Goal: Transaction & Acquisition: Purchase product/service

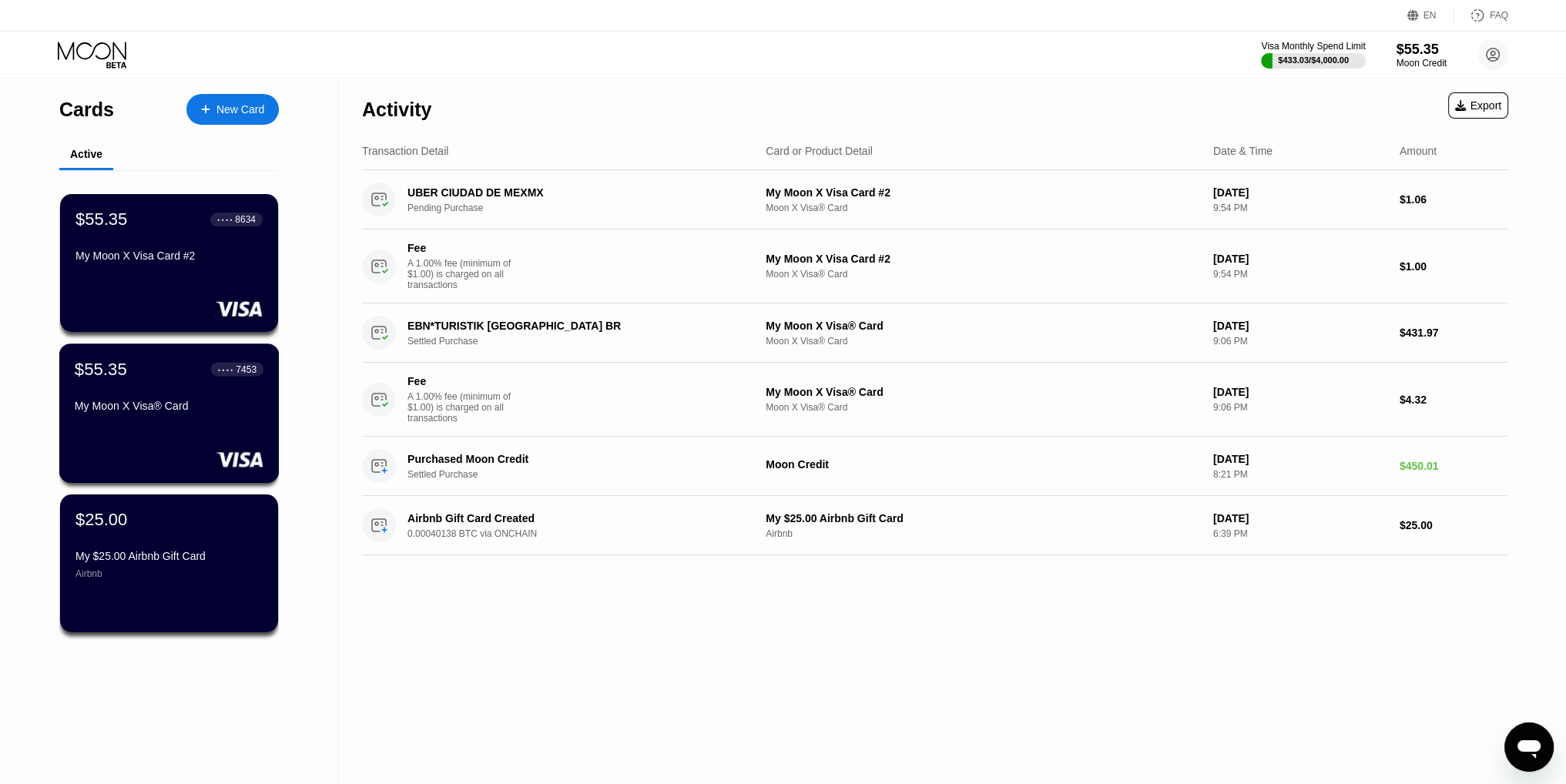
click at [214, 460] on div at bounding box center [169, 459] width 189 height 16
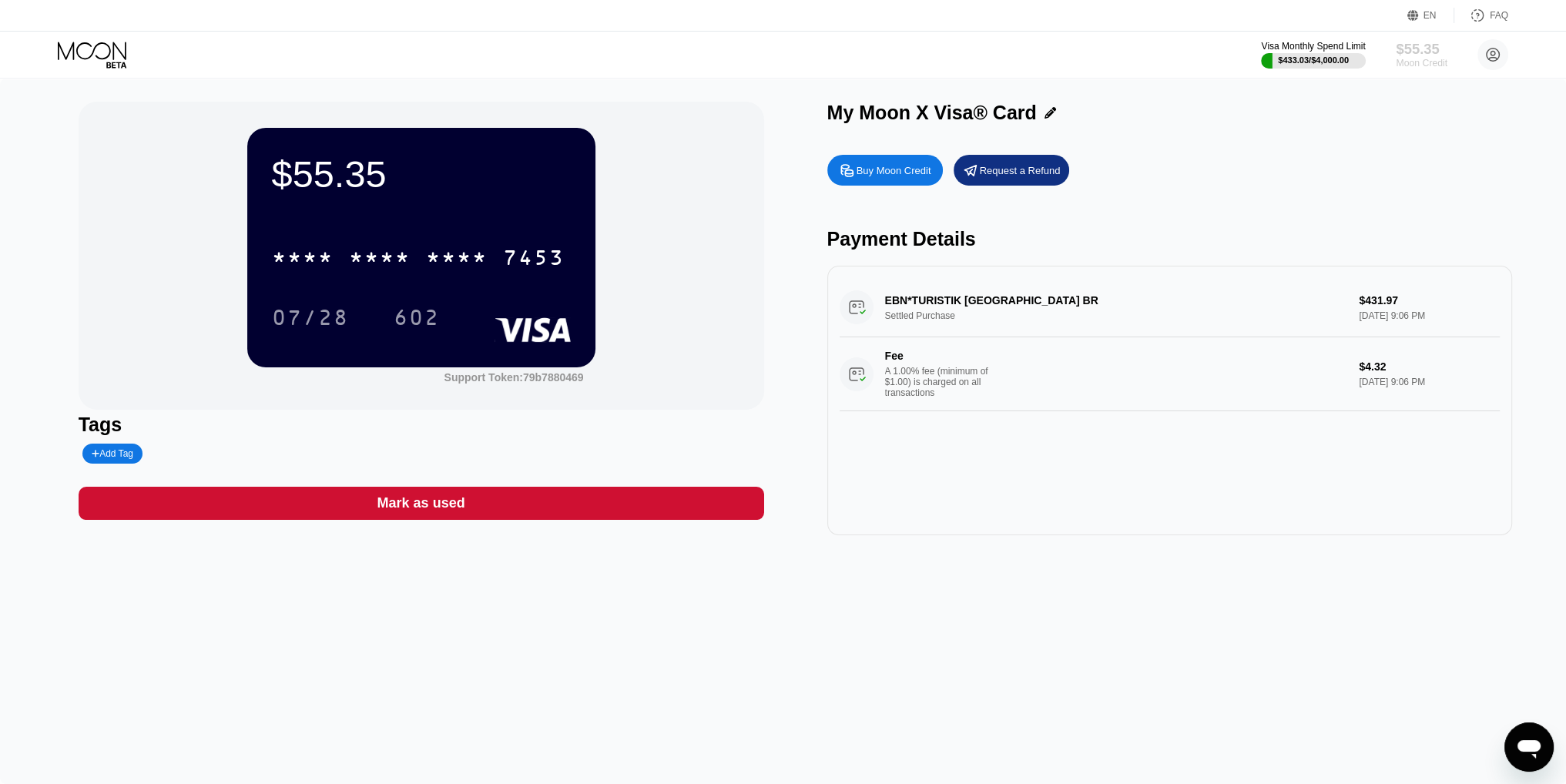
click at [1440, 43] on div "$55.35" at bounding box center [1421, 49] width 51 height 16
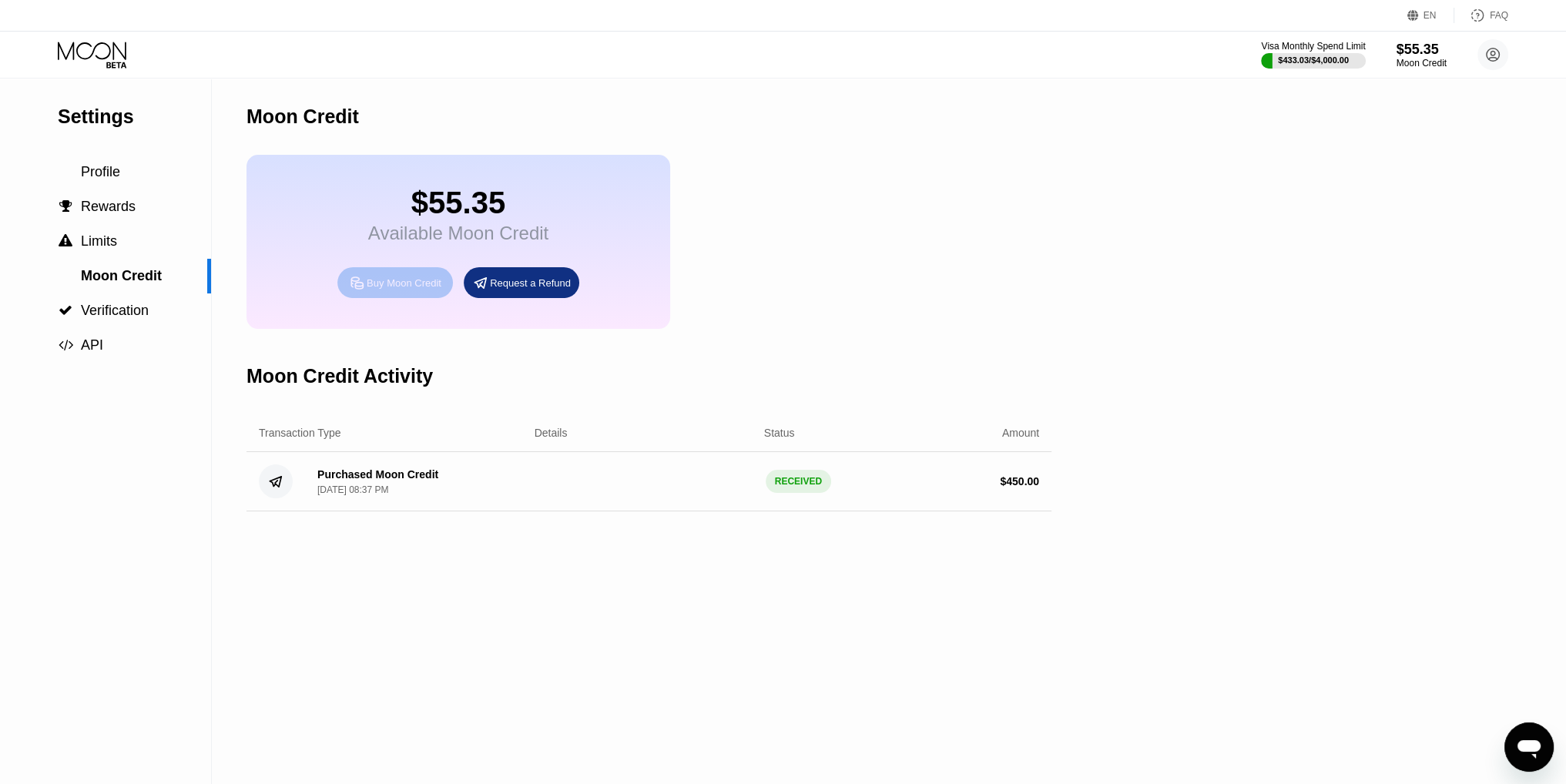
click at [418, 289] on div "Buy Moon Credit" at bounding box center [404, 283] width 75 height 13
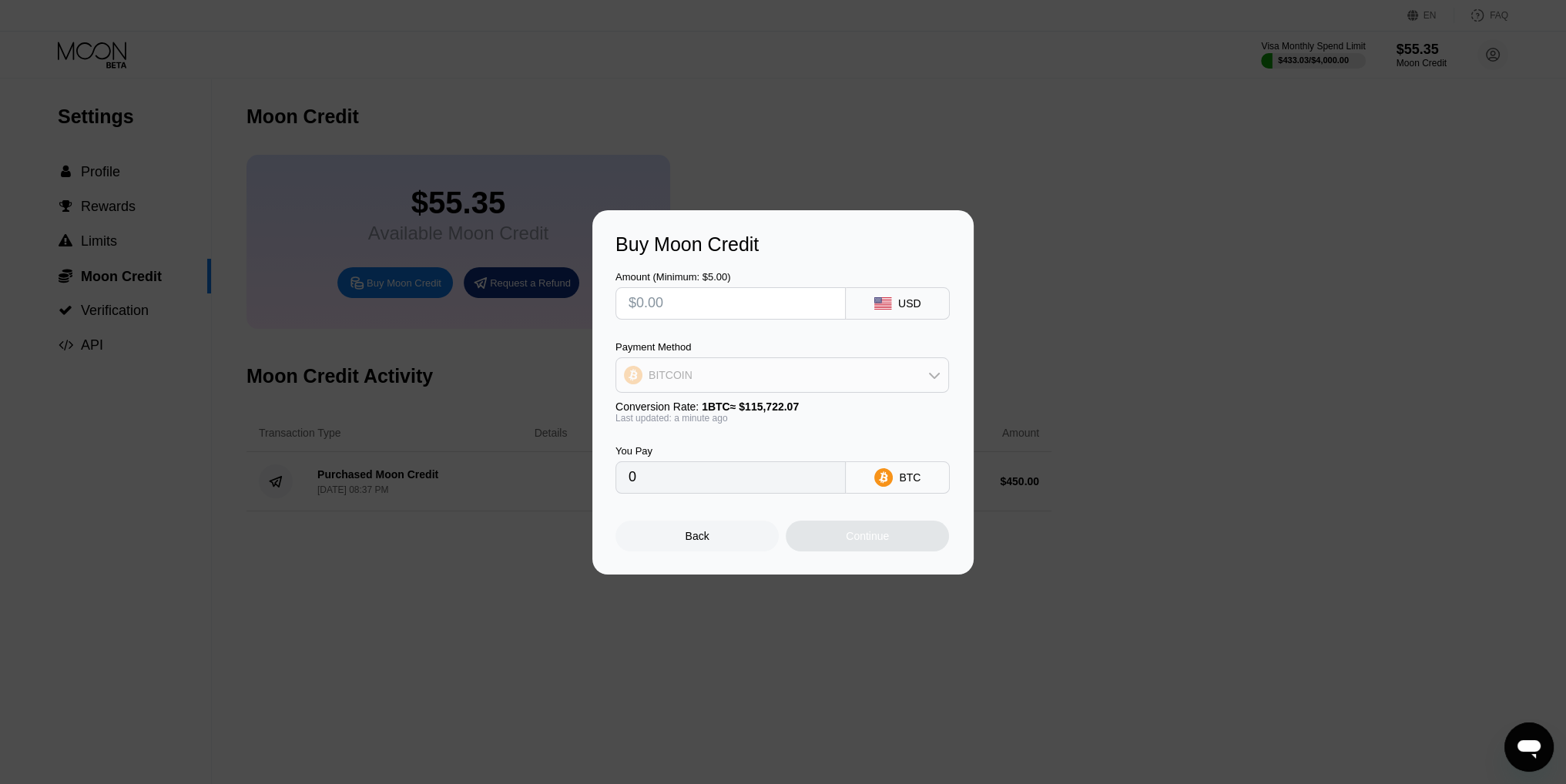
click at [872, 365] on div "BITCOIN" at bounding box center [783, 374] width 332 height 31
click at [814, 456] on div "USDT on TRON" at bounding box center [791, 451] width 290 height 12
type input "0.00"
click at [768, 317] on input "text" at bounding box center [730, 303] width 205 height 31
click at [712, 301] on input "text" at bounding box center [730, 303] width 205 height 31
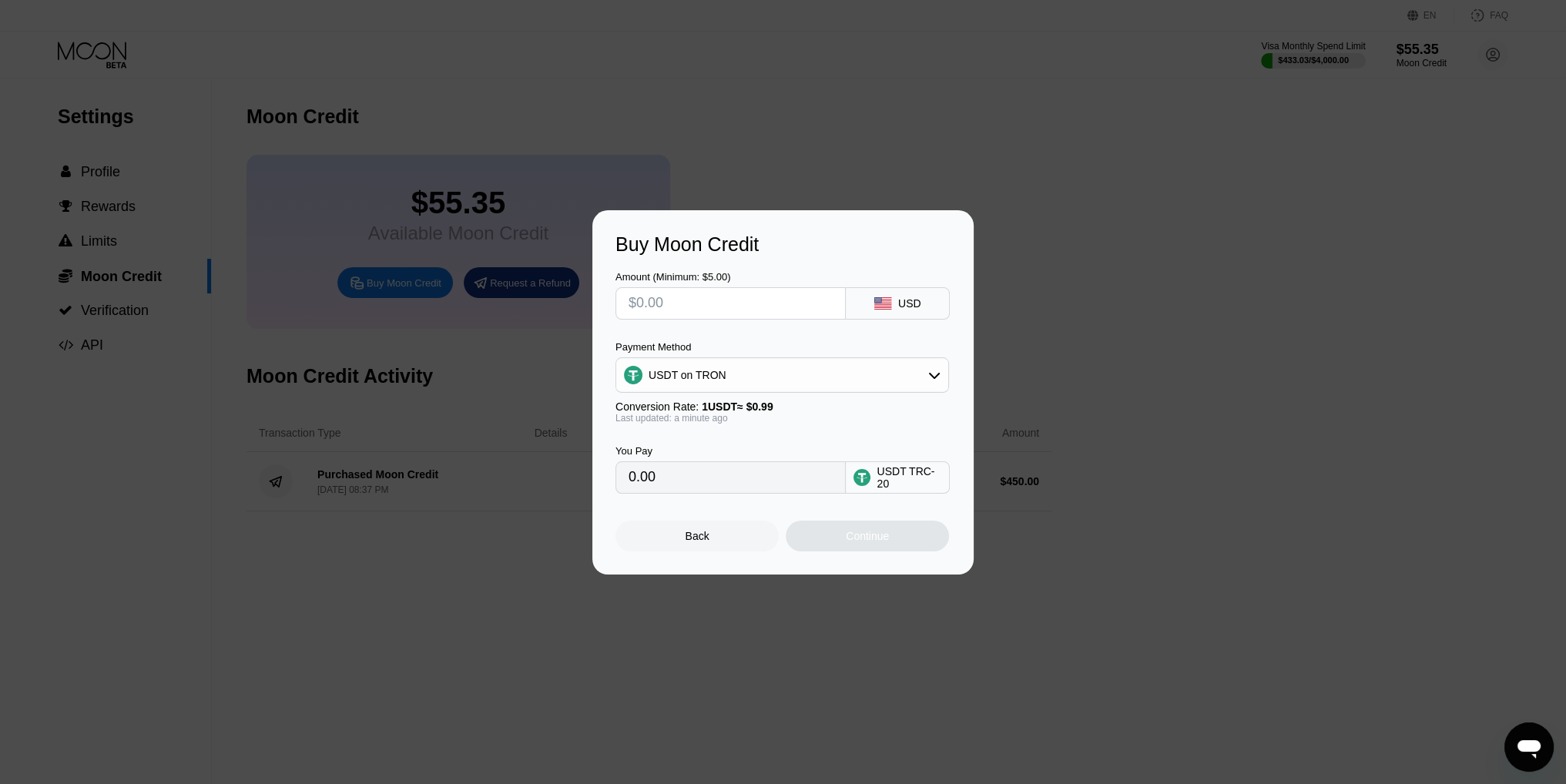
type input "$5"
type input "5.05"
type input "$50"
type input "50.51"
type input "$5"
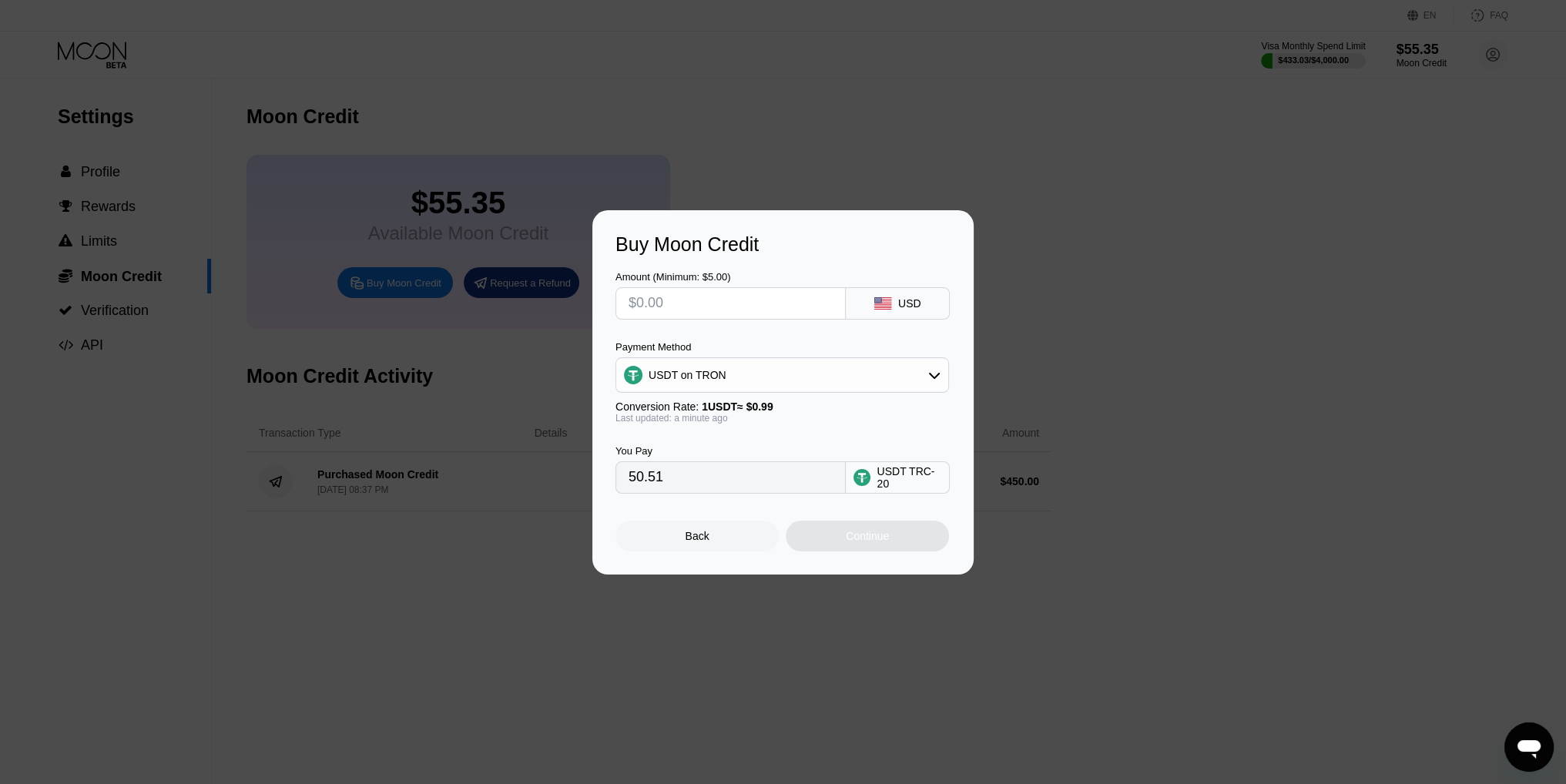
type input "0.00"
type input "$60"
type input "60.61"
type input "$60"
click at [884, 535] on div "Continue" at bounding box center [868, 536] width 43 height 12
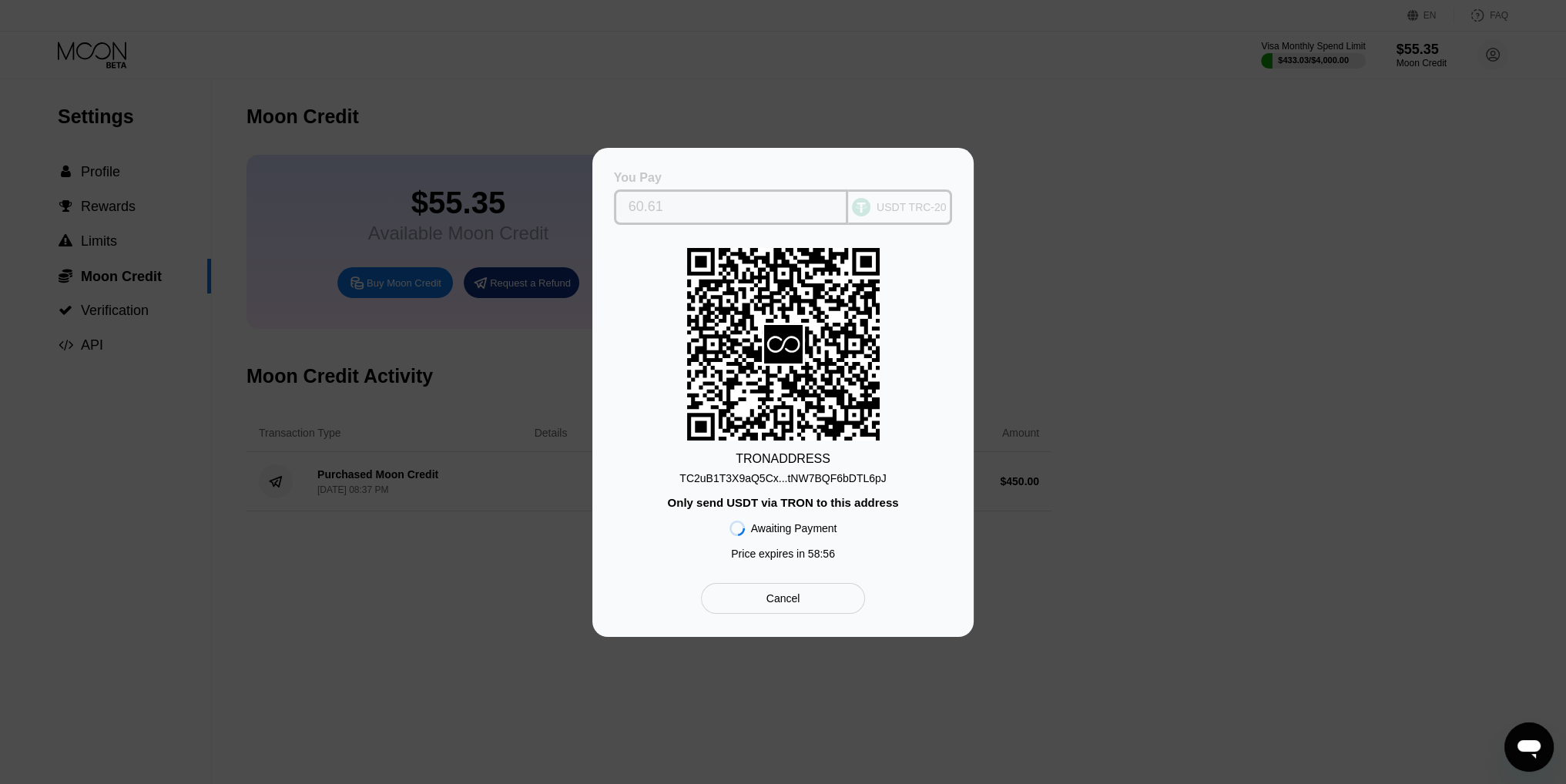
click at [795, 209] on input "60.61" at bounding box center [731, 206] width 205 height 31
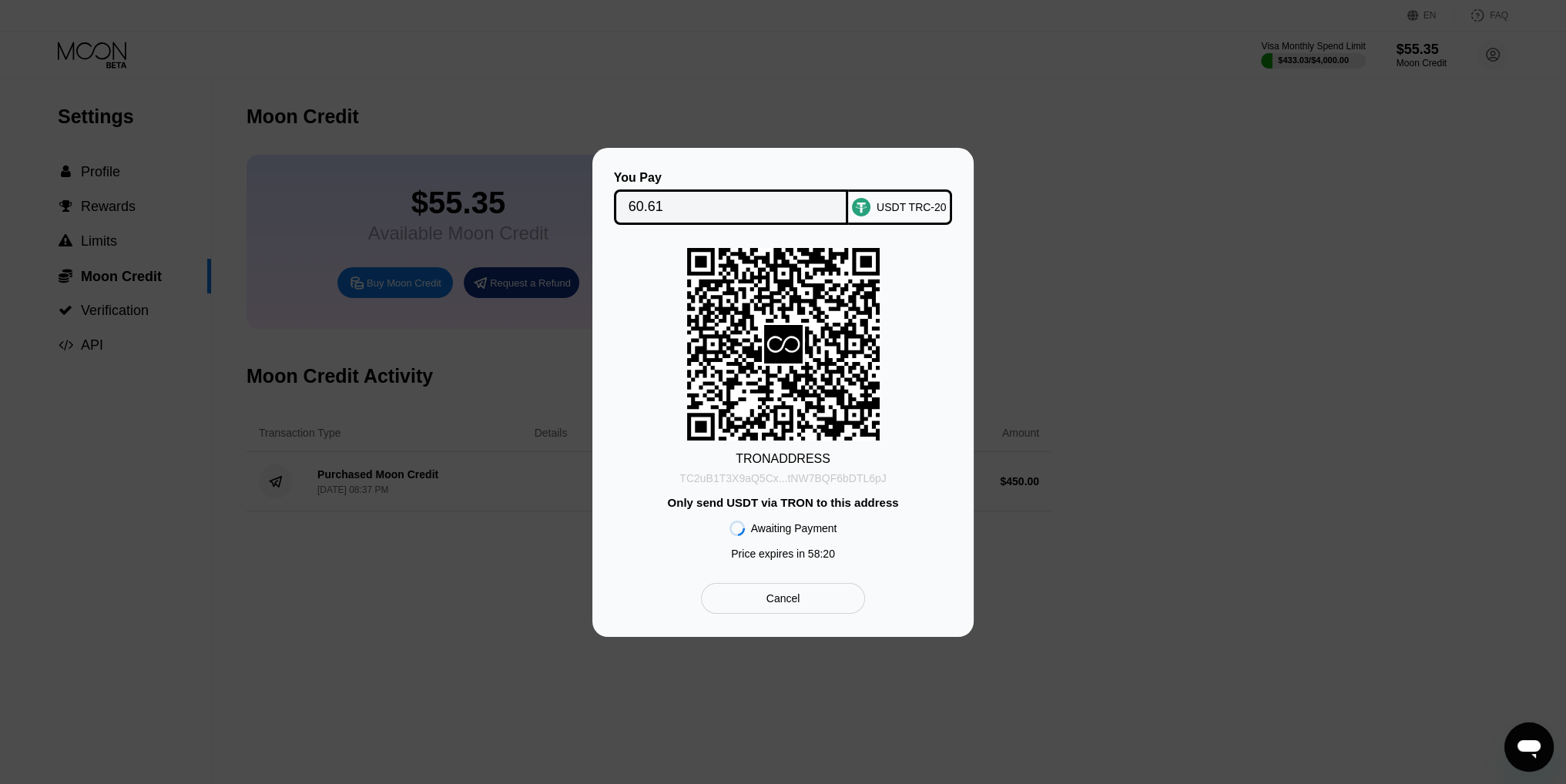
click at [848, 482] on div "TC2uB1T3X9aQ5Cx...tNW7BQF6bDTL6pJ" at bounding box center [783, 478] width 206 height 12
click at [817, 497] on div "Only send USDT via TRON to this address" at bounding box center [783, 502] width 232 height 13
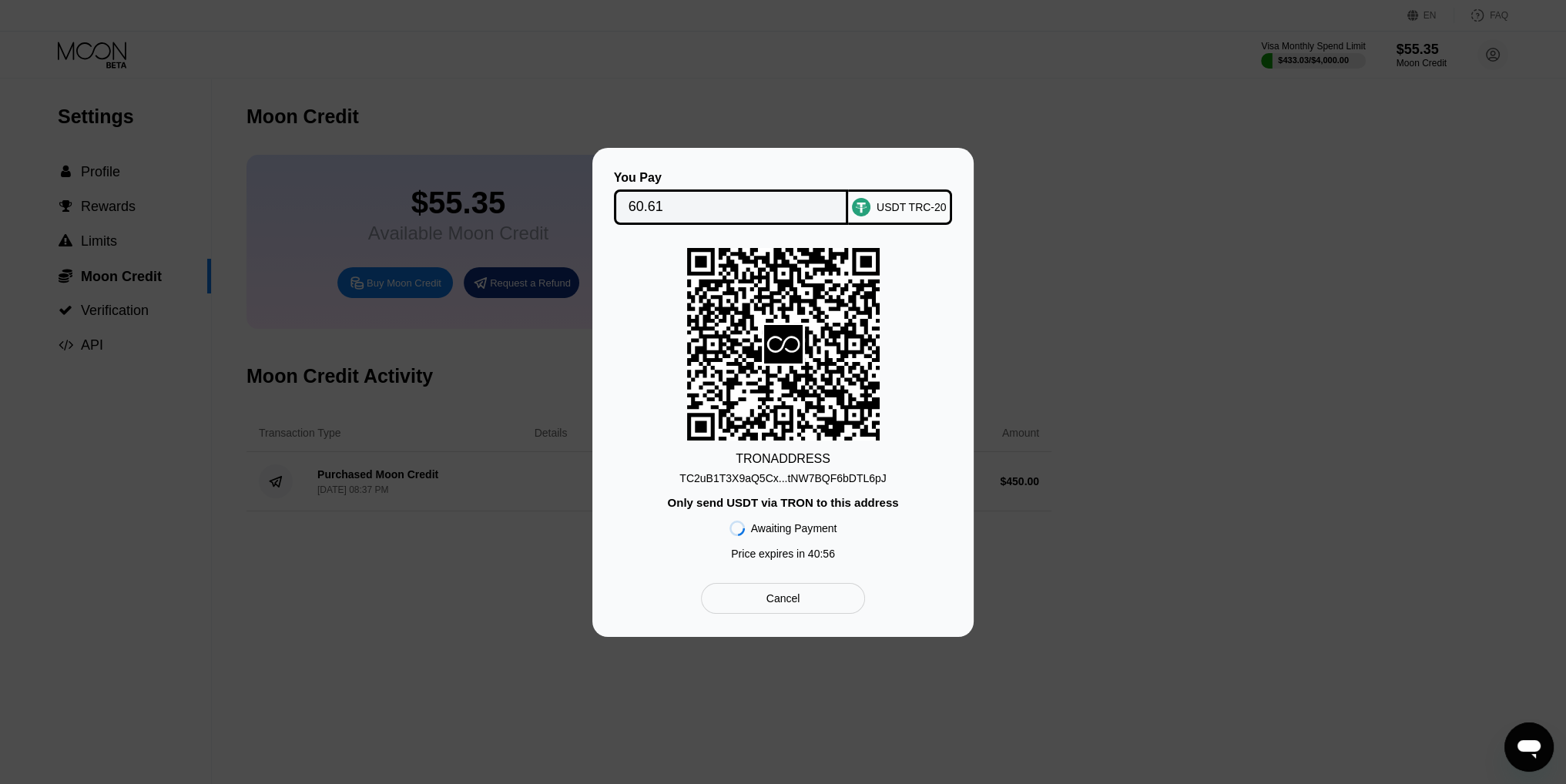
click at [641, 352] on div "TRON ADDRESS TC2uB1T3X9aQ5Cx...tNW7BQF6bDTL6pJ Only send USDT via TRON to this …" at bounding box center [783, 408] width 335 height 319
click at [1005, 229] on div "You Pay 60.61 USDT TRC-20 TRON ADDRESS TC2uB1T3X9aQ5Cx...tNW7BQF6bDTL6pJ Only s…" at bounding box center [783, 392] width 1566 height 489
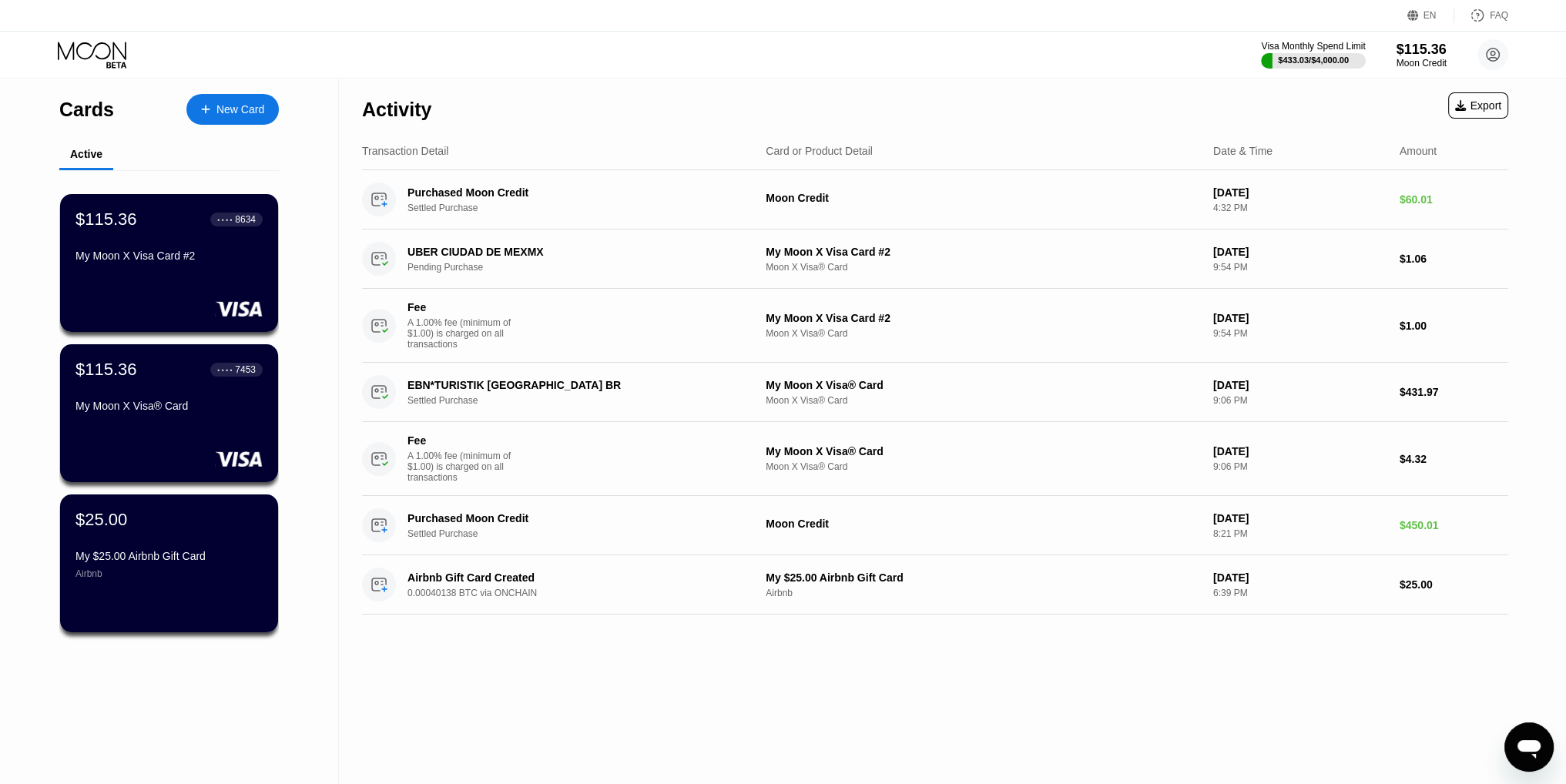
click at [254, 104] on div "New Card" at bounding box center [240, 110] width 48 height 13
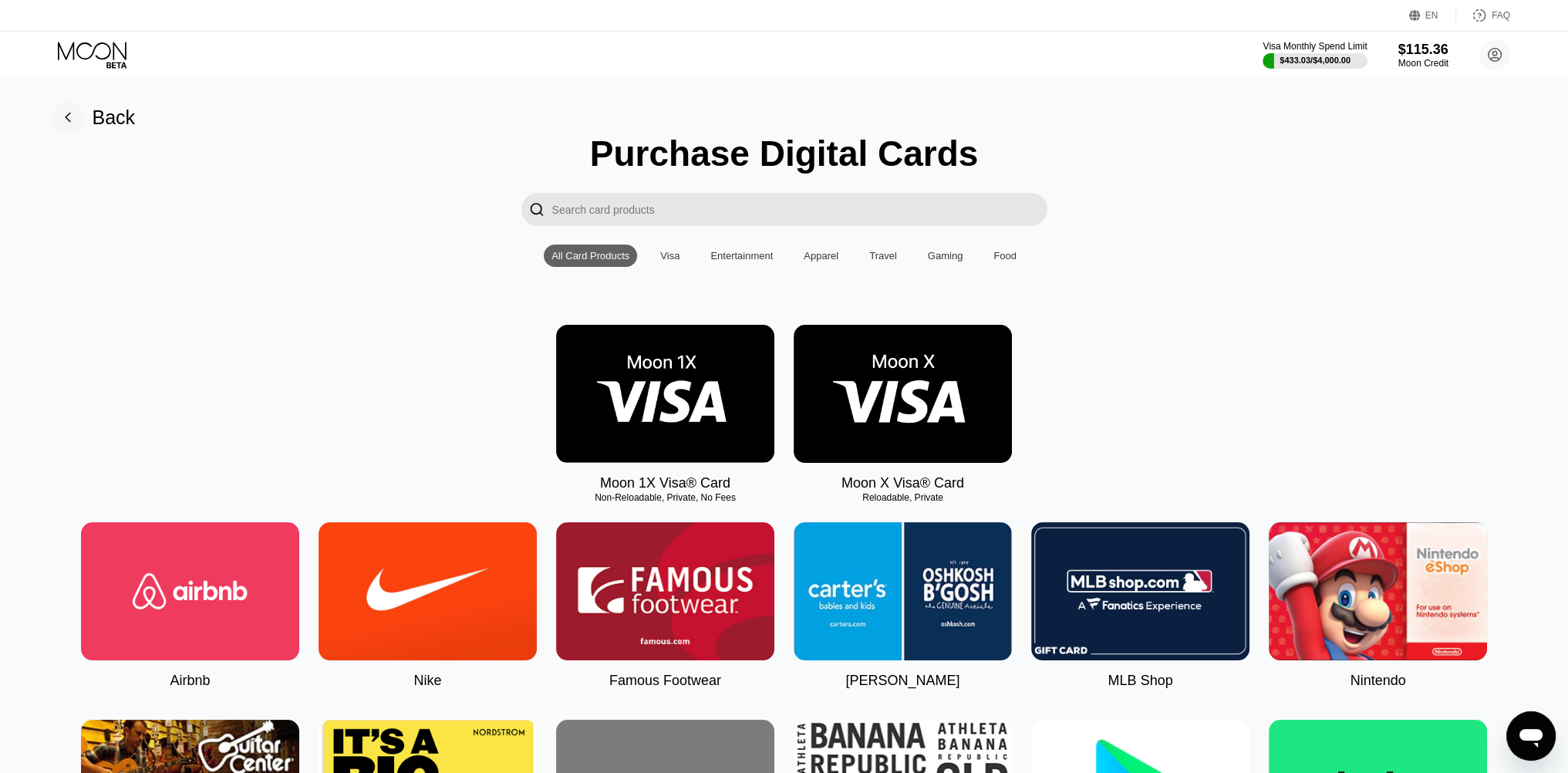
click at [676, 262] on div "Visa" at bounding box center [669, 255] width 20 height 11
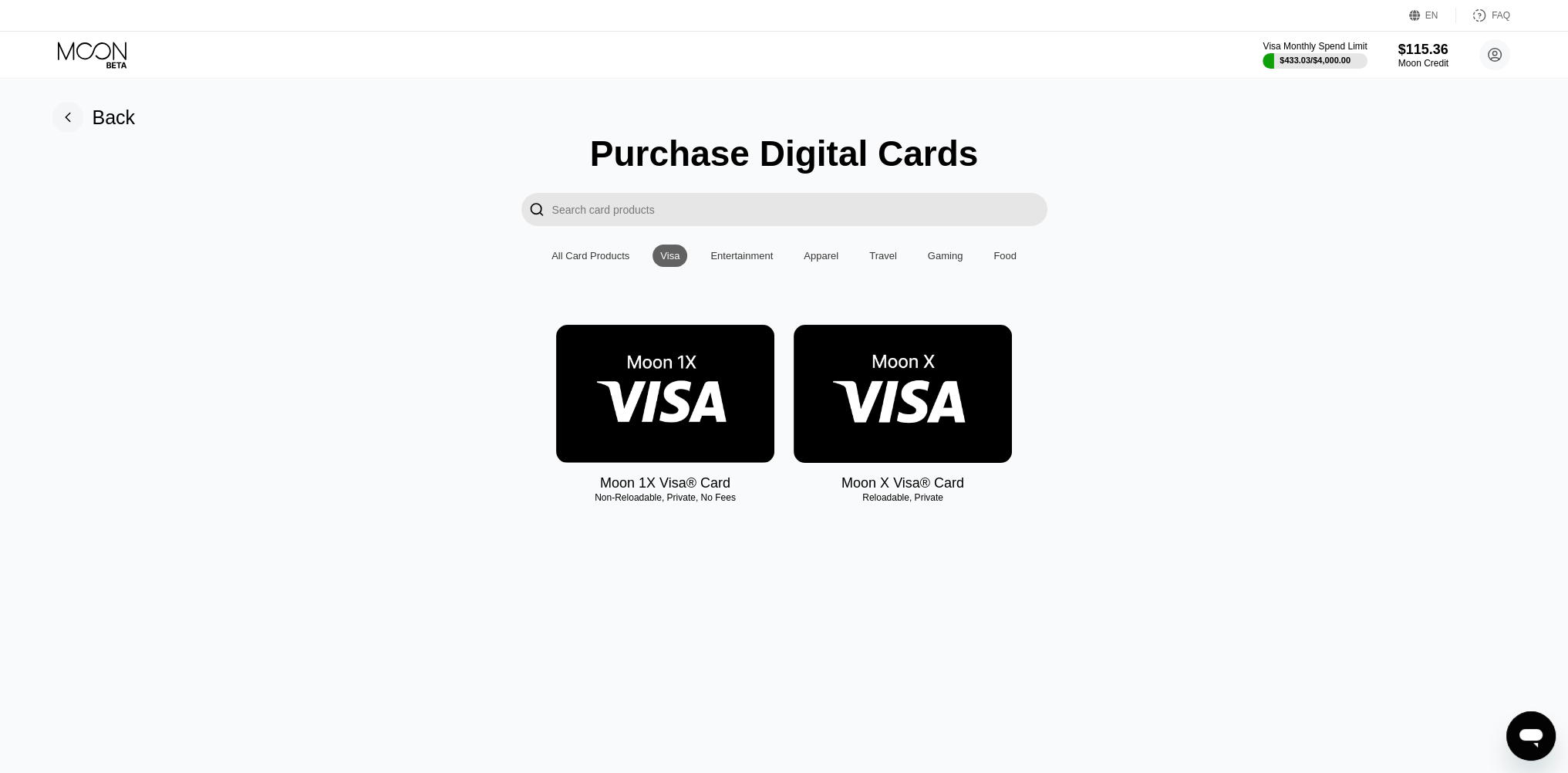
click at [894, 415] on img at bounding box center [903, 394] width 219 height 138
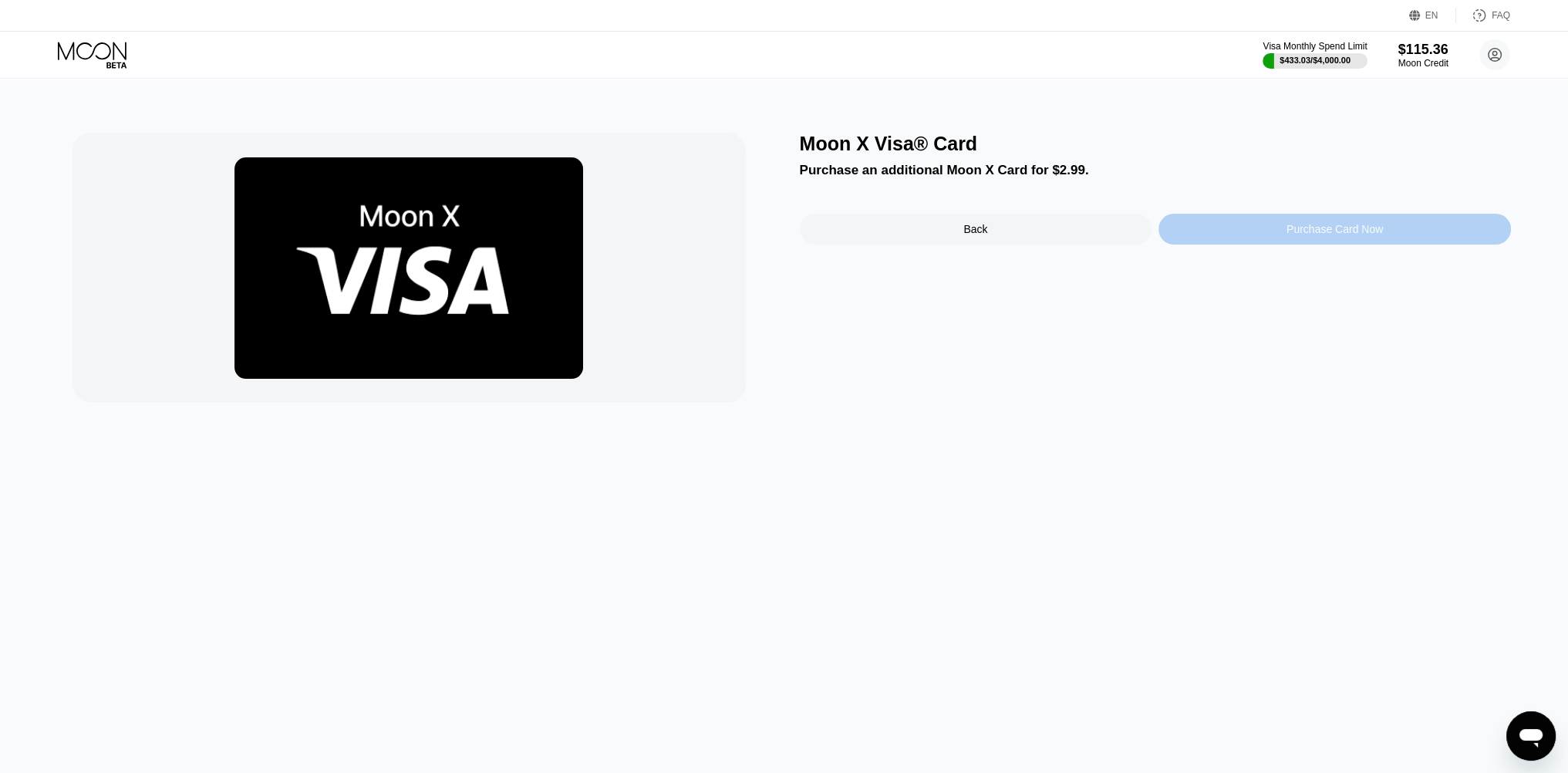
click at [1241, 227] on div "Purchase Card Now" at bounding box center [1334, 229] width 352 height 31
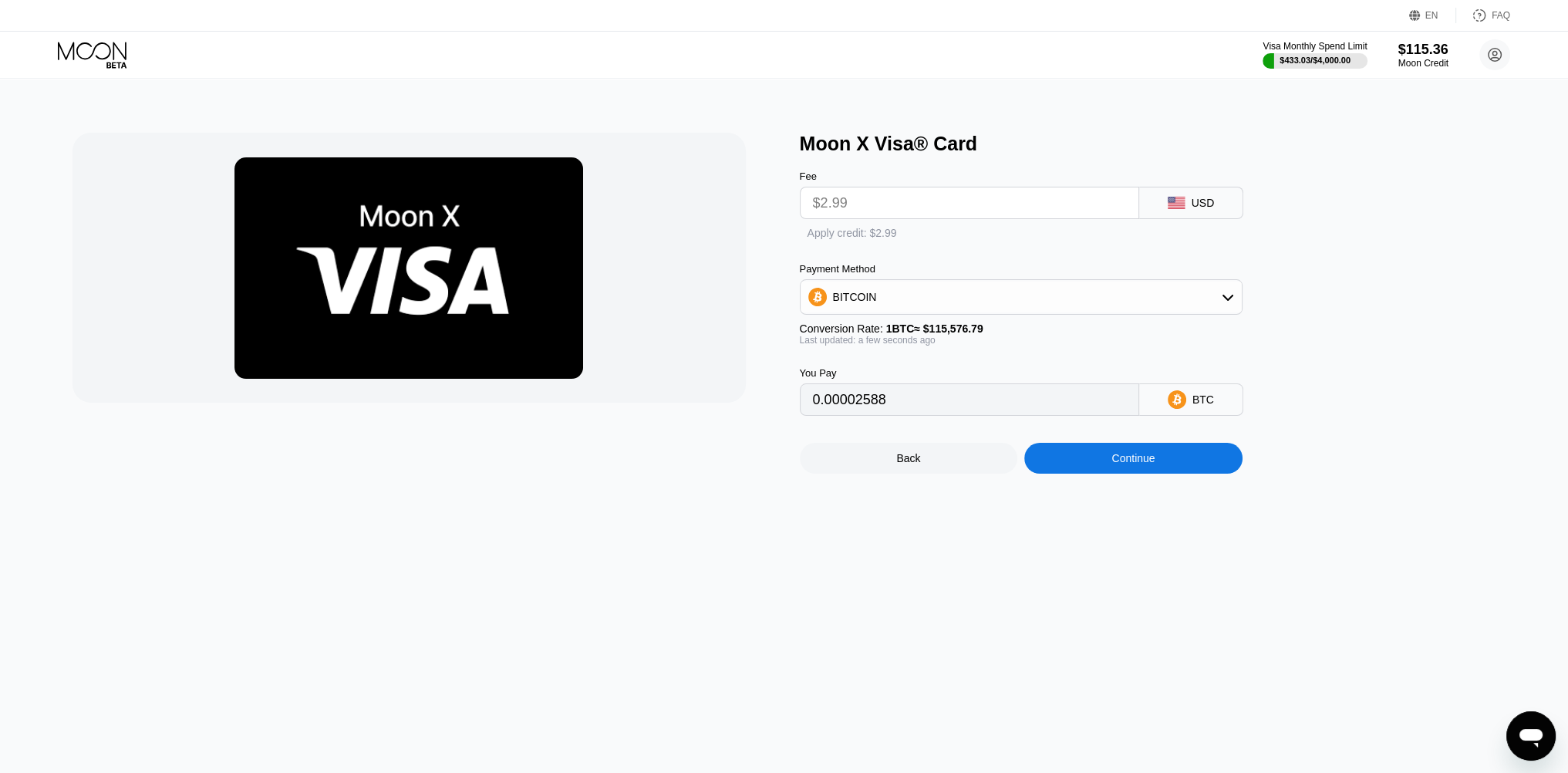
click at [1112, 275] on div "Payment Method" at bounding box center [1022, 268] width 443 height 11
click at [1114, 293] on div "BITCOIN" at bounding box center [1021, 296] width 441 height 31
click at [897, 240] on div "Apply credit: $2.99" at bounding box center [868, 233] width 90 height 12
type input "0"
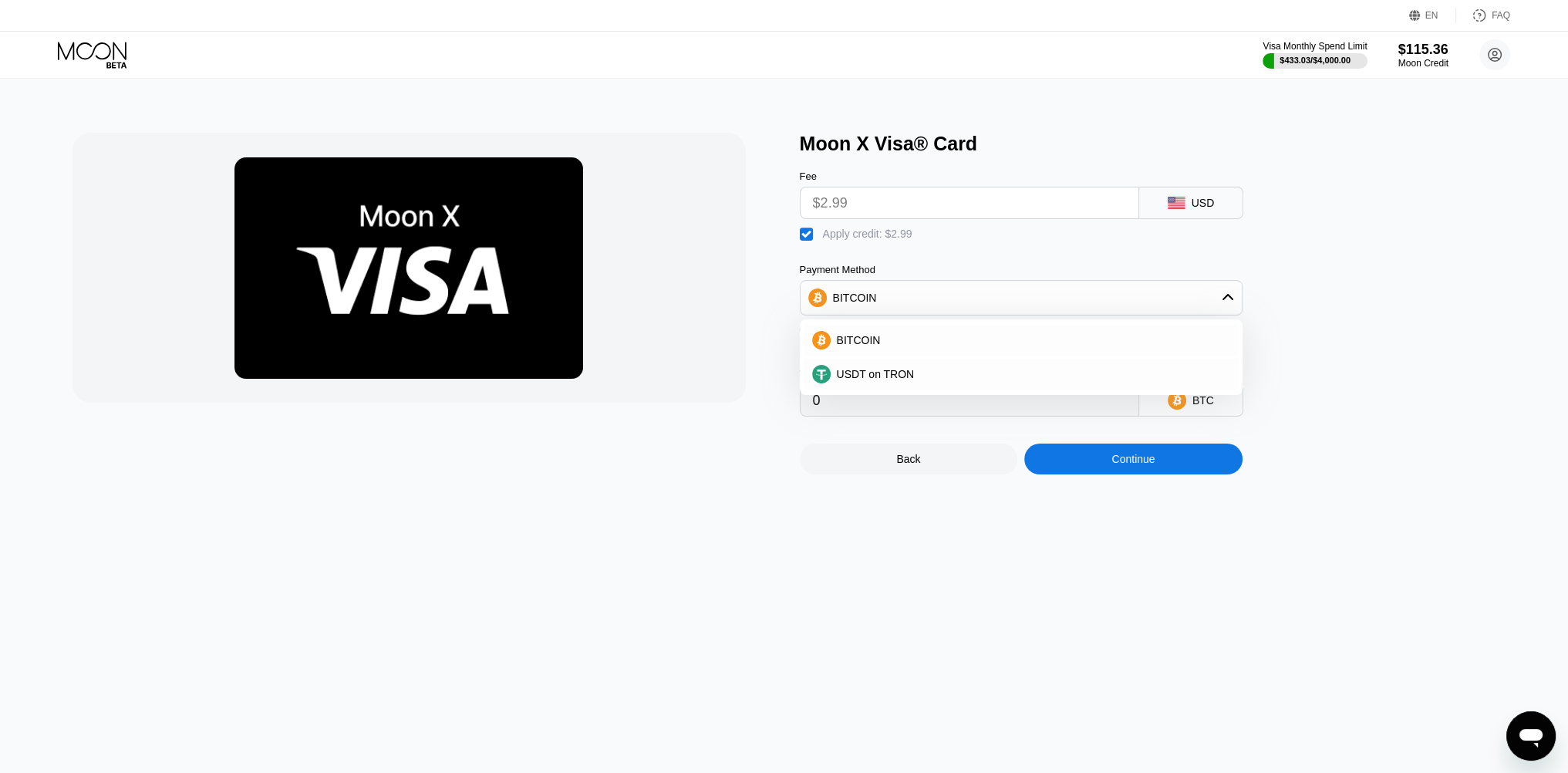
click at [962, 242] on div " Apply credit: $2.99" at bounding box center [1047, 230] width 494 height 23
click at [1154, 293] on div "BITCOIN" at bounding box center [1021, 297] width 441 height 31
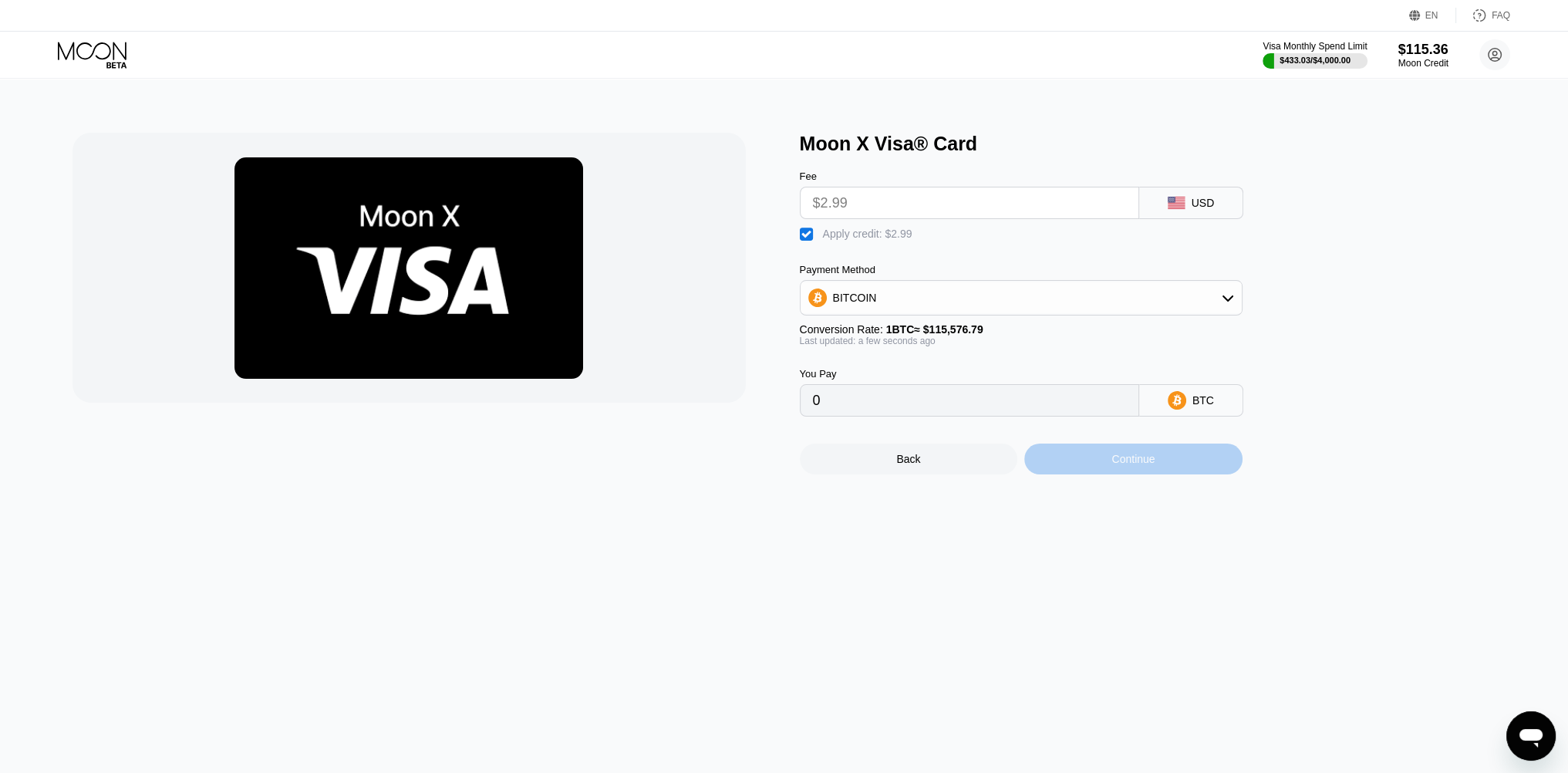
click at [1193, 474] on div "Continue" at bounding box center [1134, 458] width 219 height 31
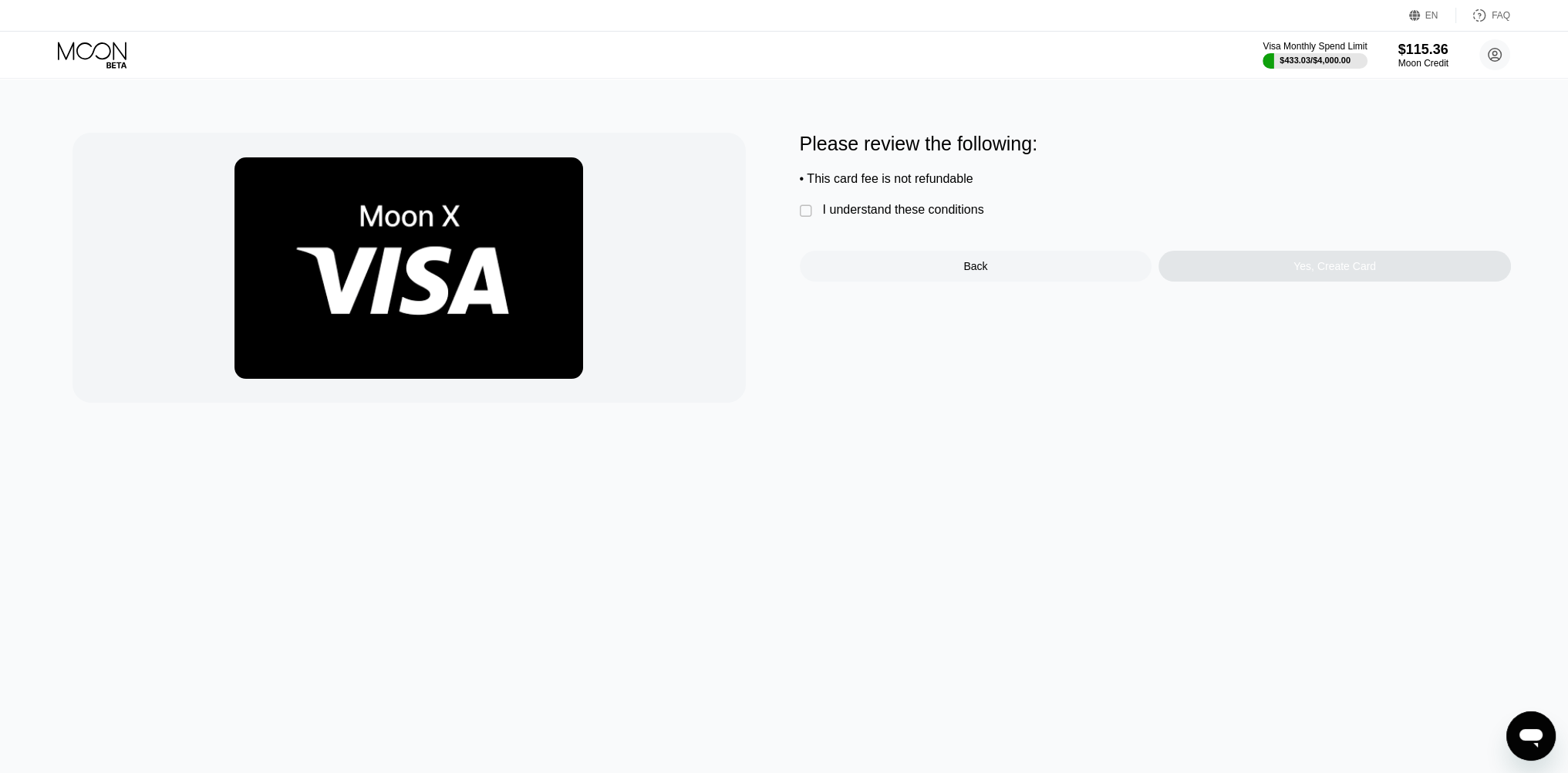
click at [947, 210] on div "I understand these conditions" at bounding box center [903, 209] width 161 height 14
click at [1209, 274] on div "Yes, Create Card" at bounding box center [1334, 265] width 352 height 31
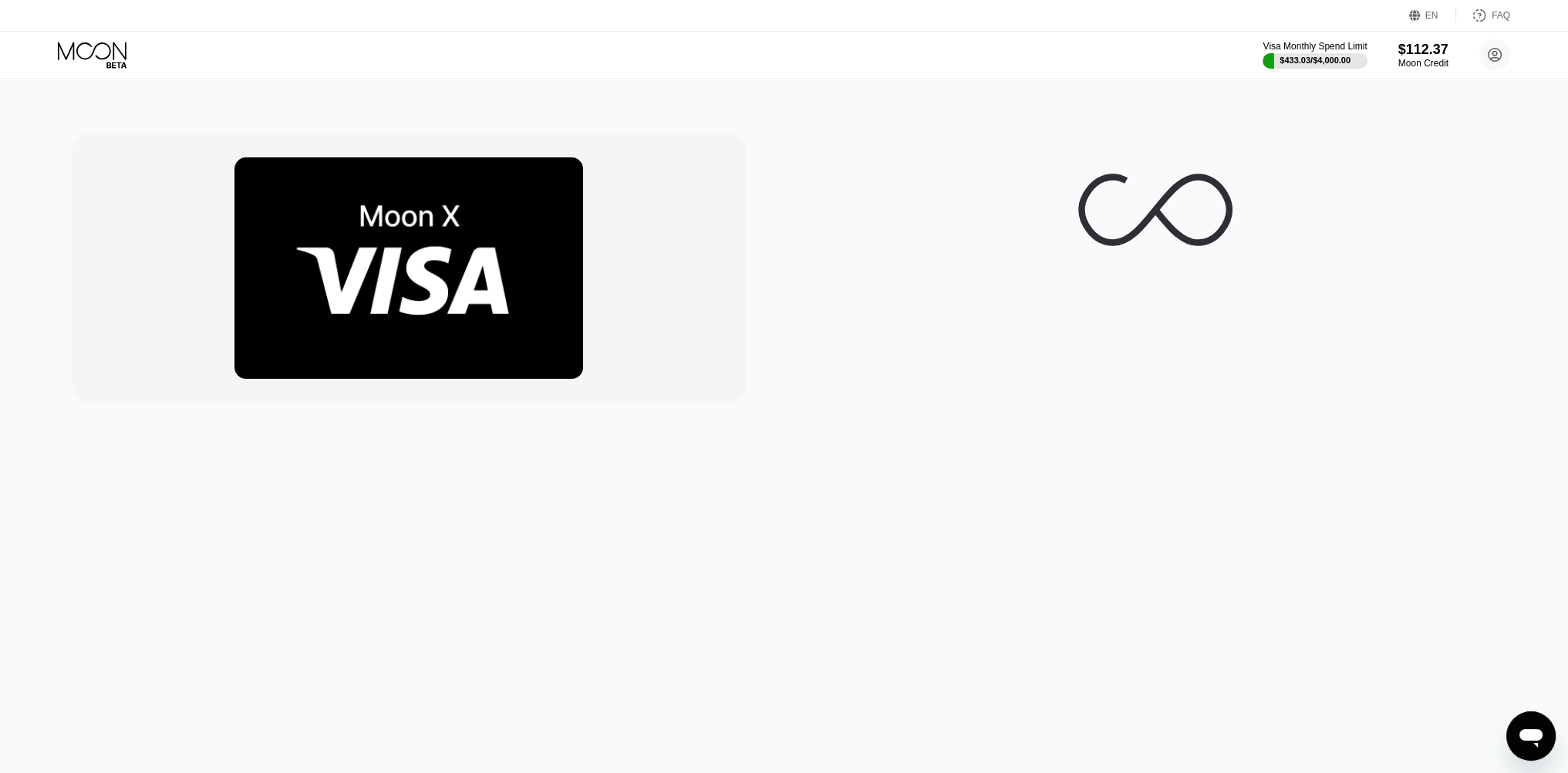
drag, startPoint x: 1209, startPoint y: 274, endPoint x: 1225, endPoint y: 276, distance: 16.1
click at [1225, 276] on icon at bounding box center [1156, 209] width 154 height 154
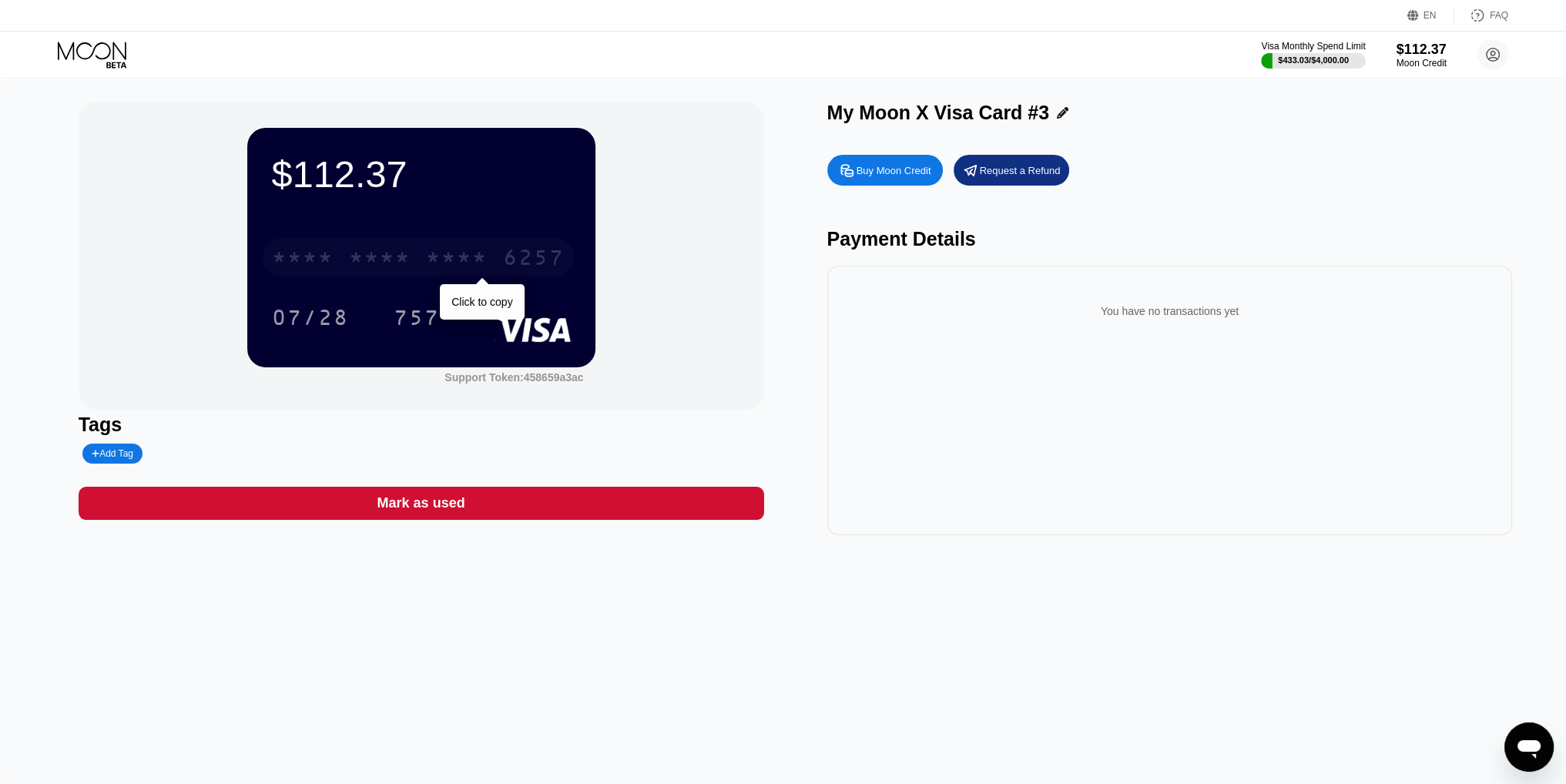
click at [482, 256] on div "* * * *" at bounding box center [457, 259] width 62 height 24
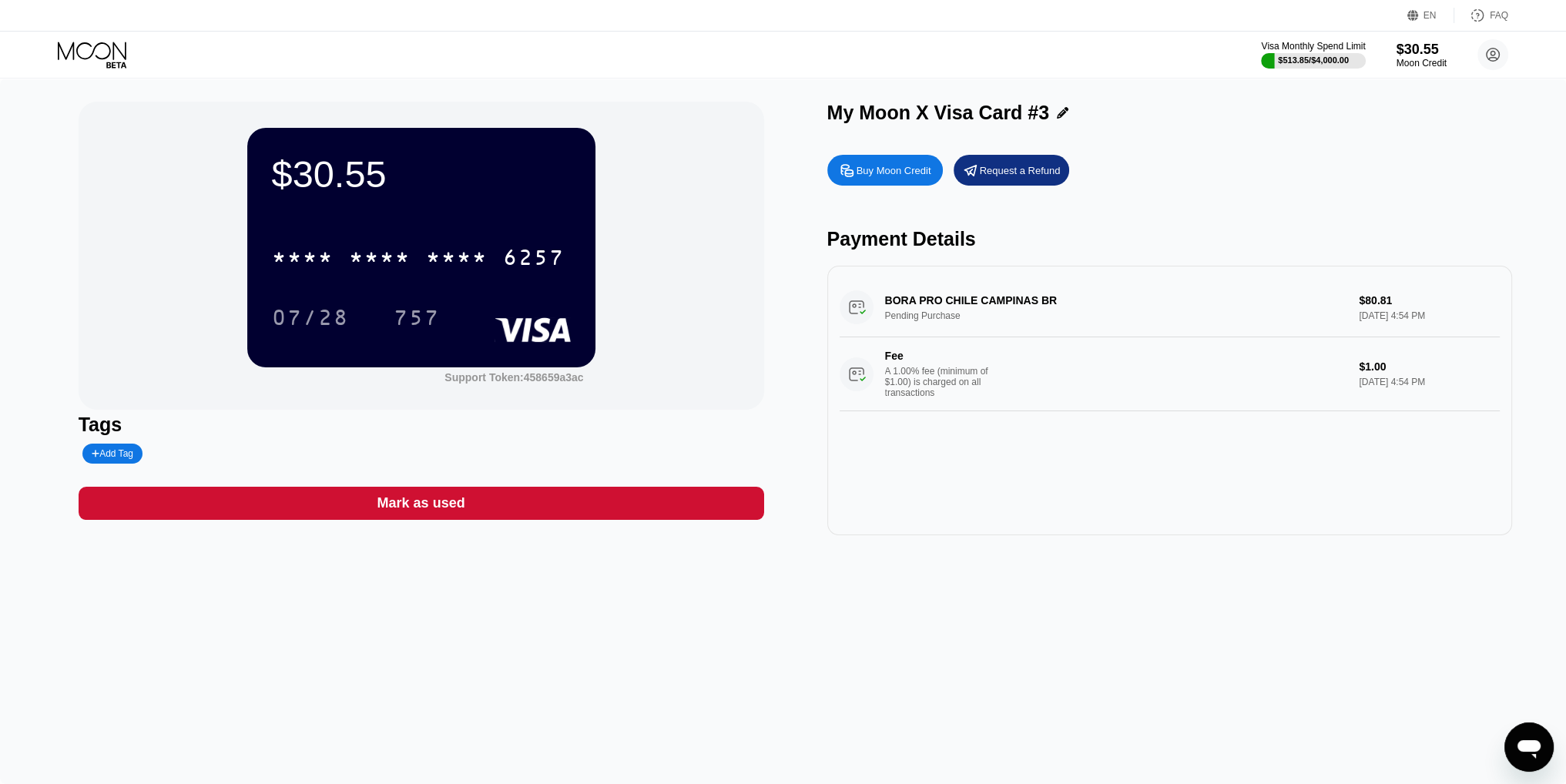
click at [447, 509] on div "Mark as used" at bounding box center [421, 503] width 88 height 18
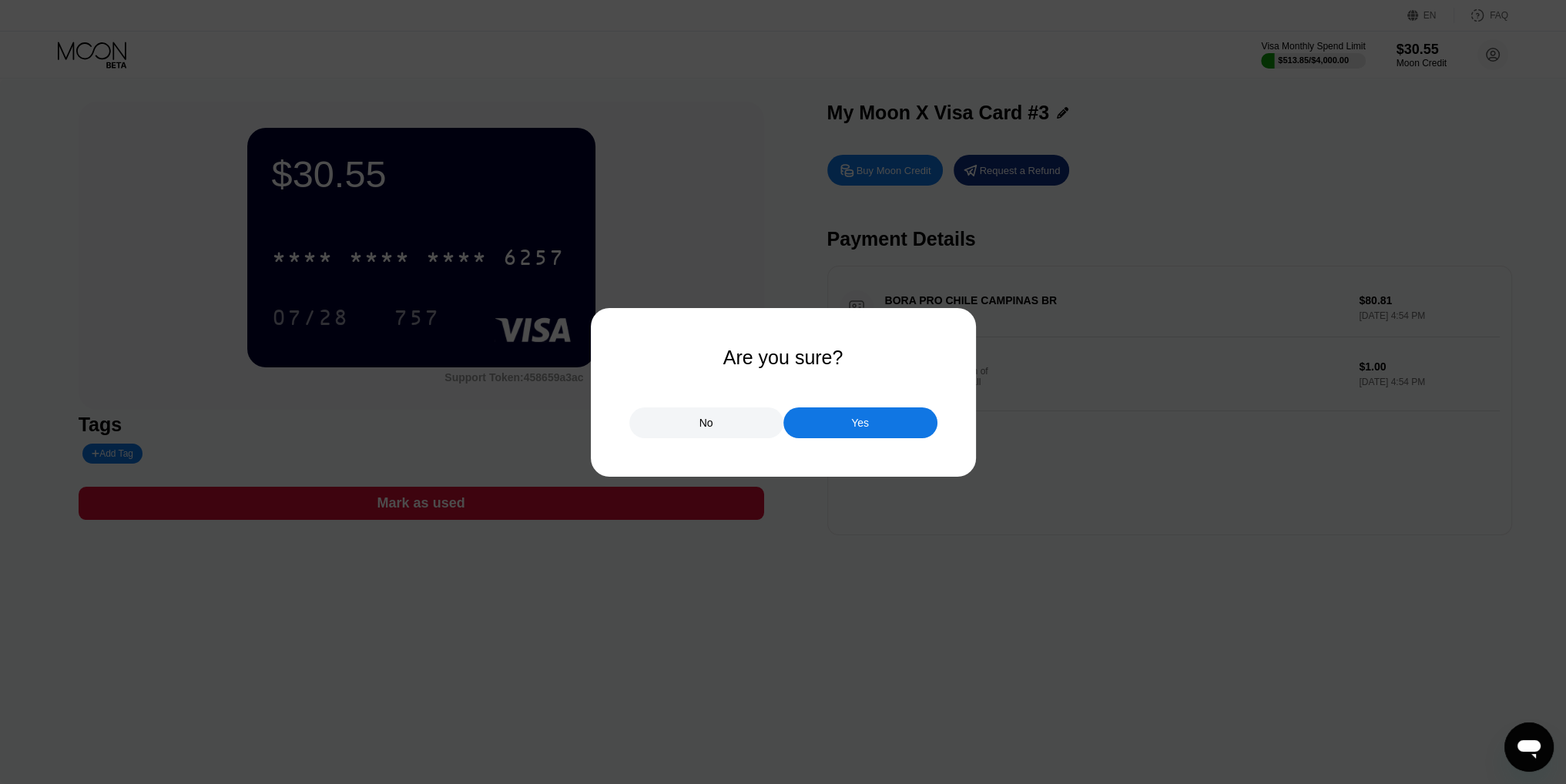
click at [809, 416] on div "Yes" at bounding box center [860, 422] width 154 height 31
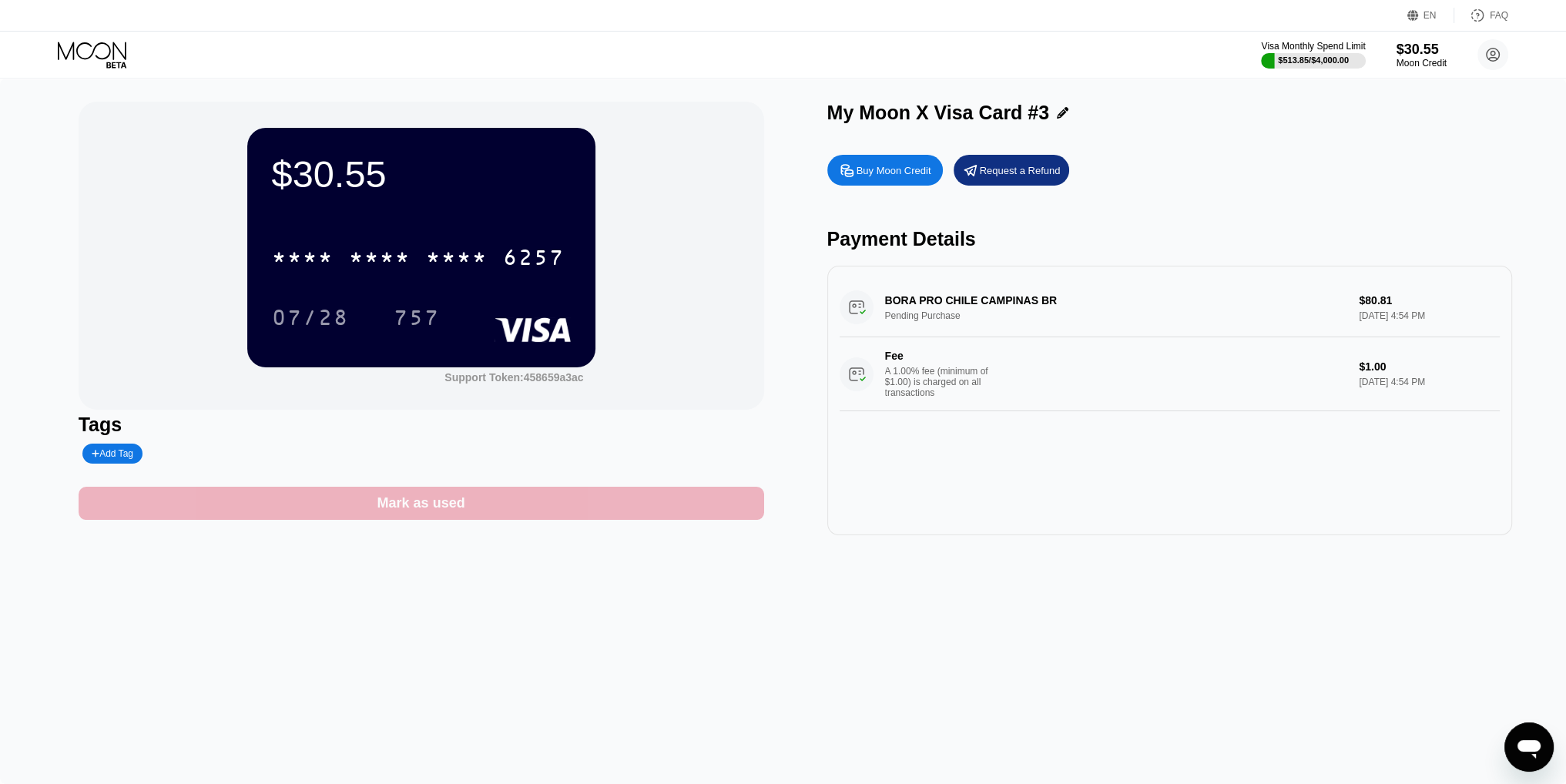
click at [635, 510] on div "Mark as used" at bounding box center [421, 502] width 685 height 33
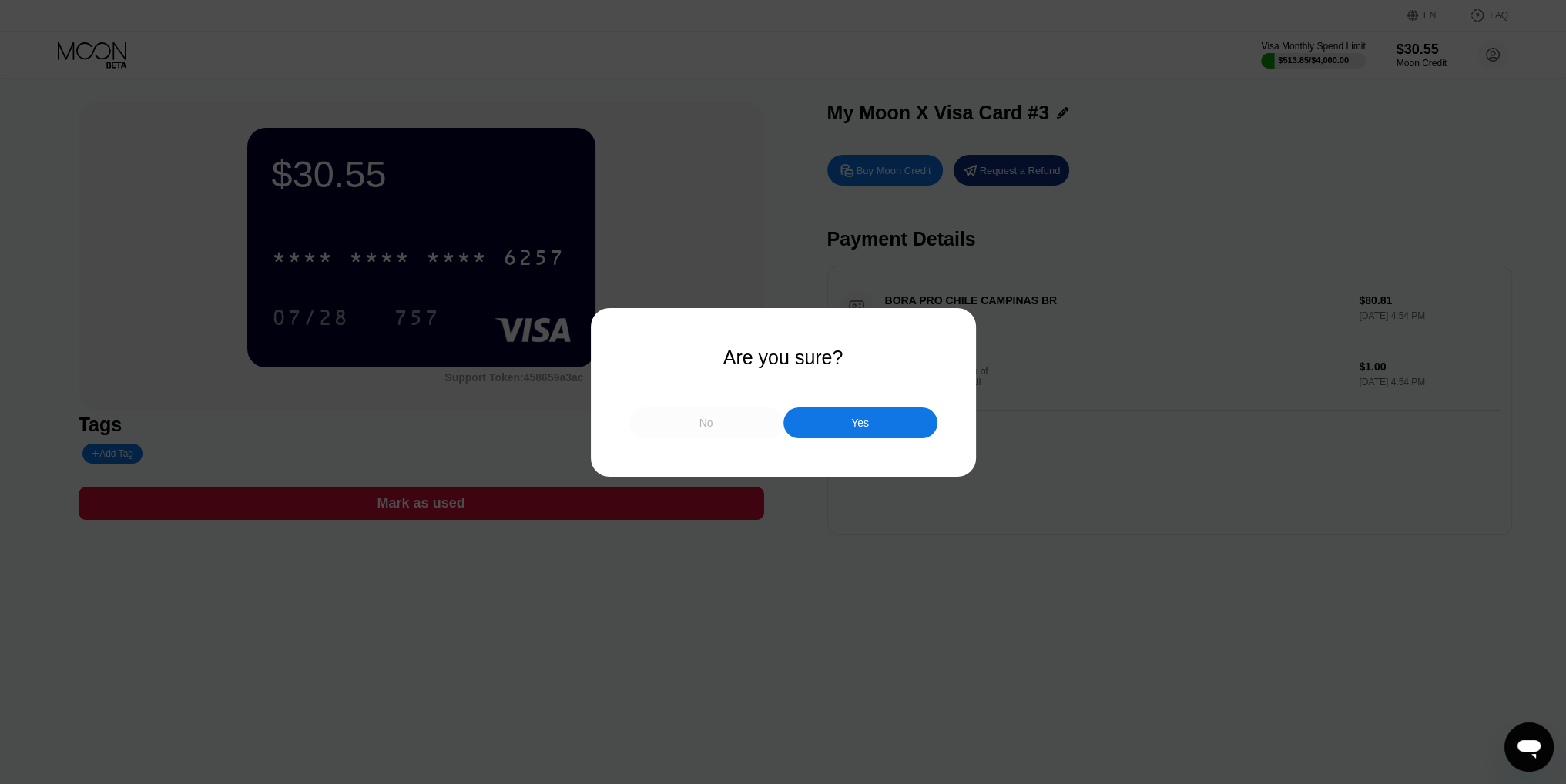
click at [742, 426] on div "No" at bounding box center [706, 422] width 154 height 31
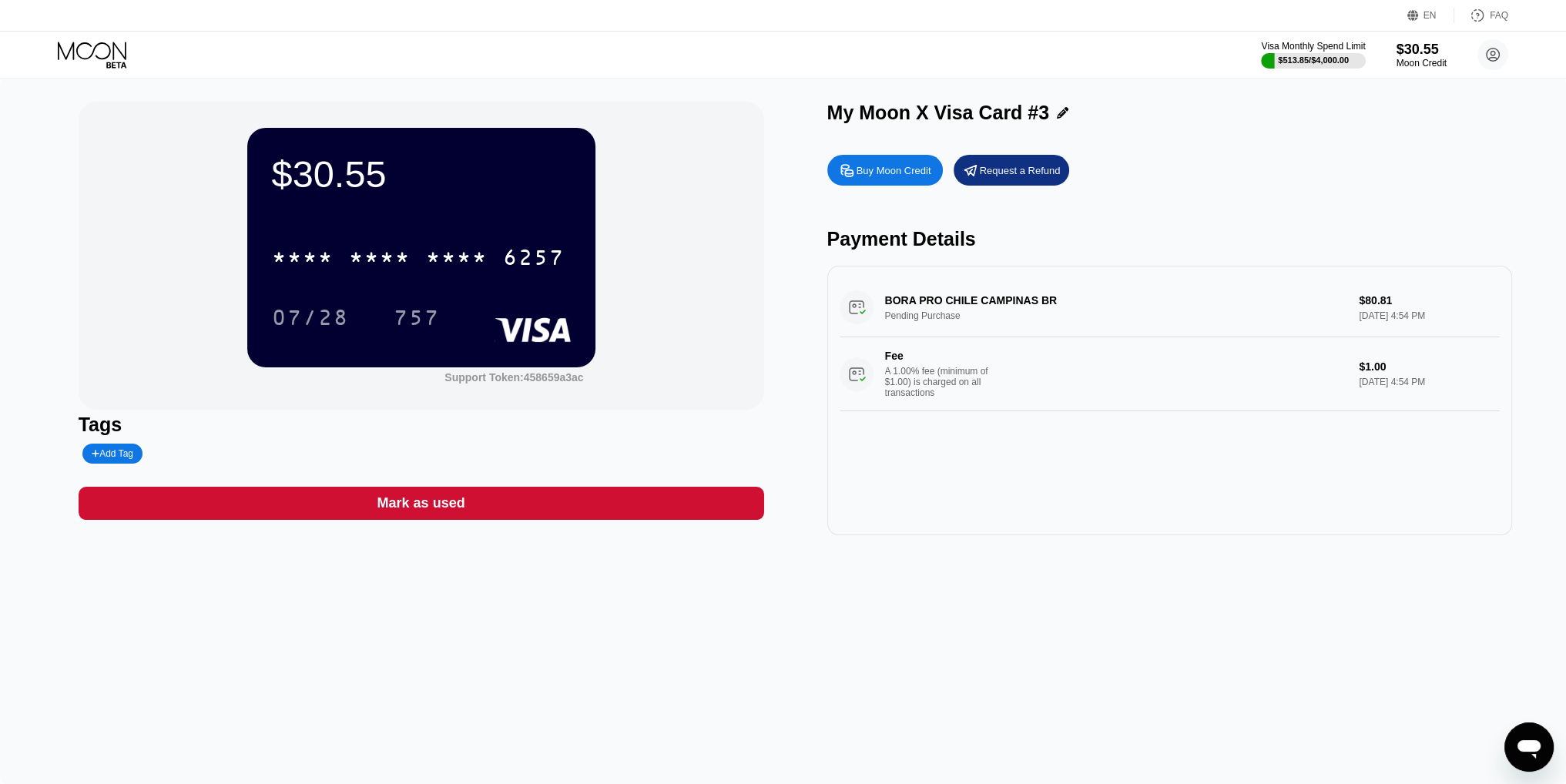
click at [650, 519] on body "EN Language Select an item Save FAQ Visa Monthly Spend Limit $513.85 / $4,000.0…" at bounding box center [783, 392] width 1566 height 784
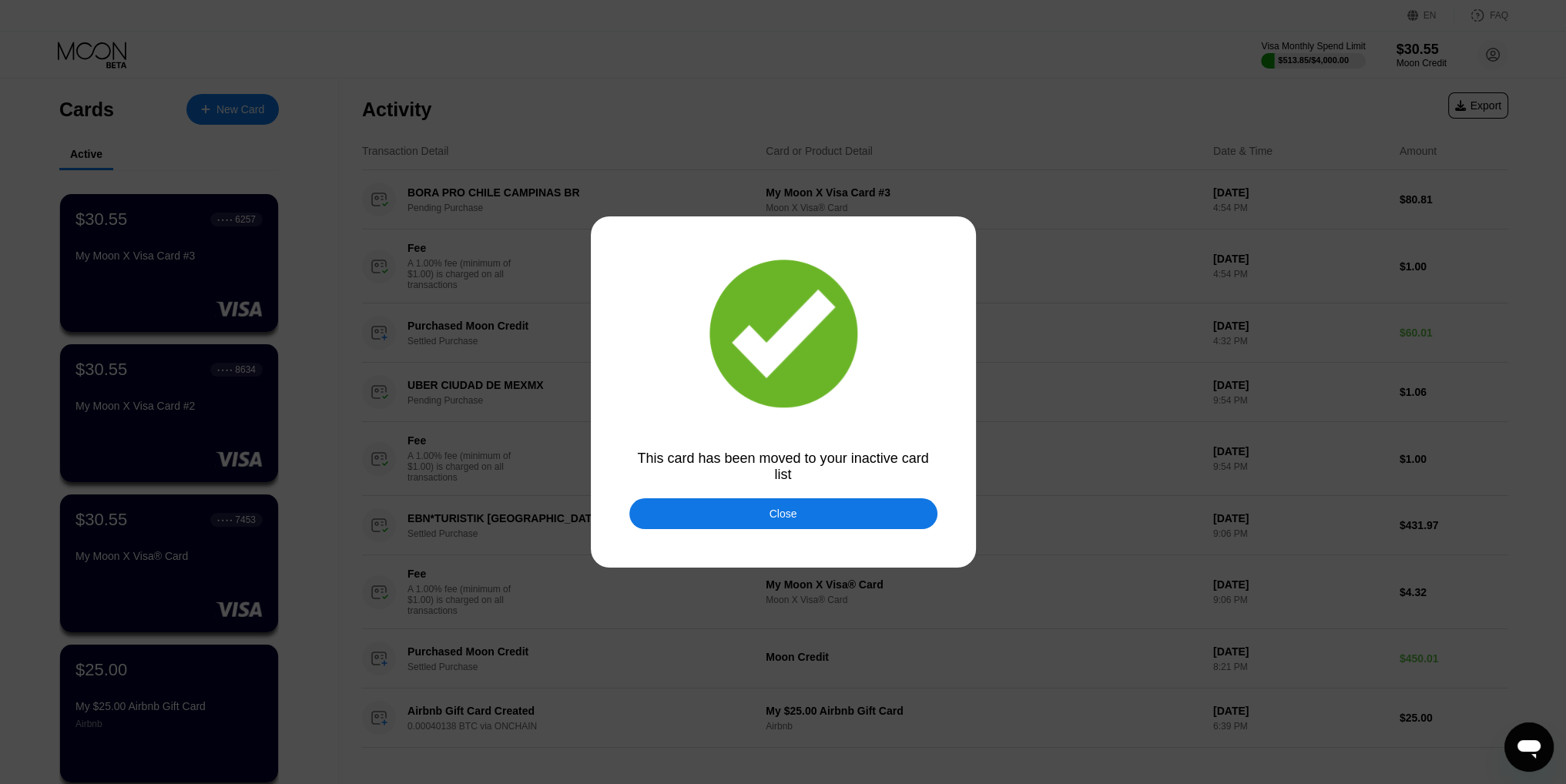
click at [854, 513] on div "Close" at bounding box center [783, 513] width 308 height 31
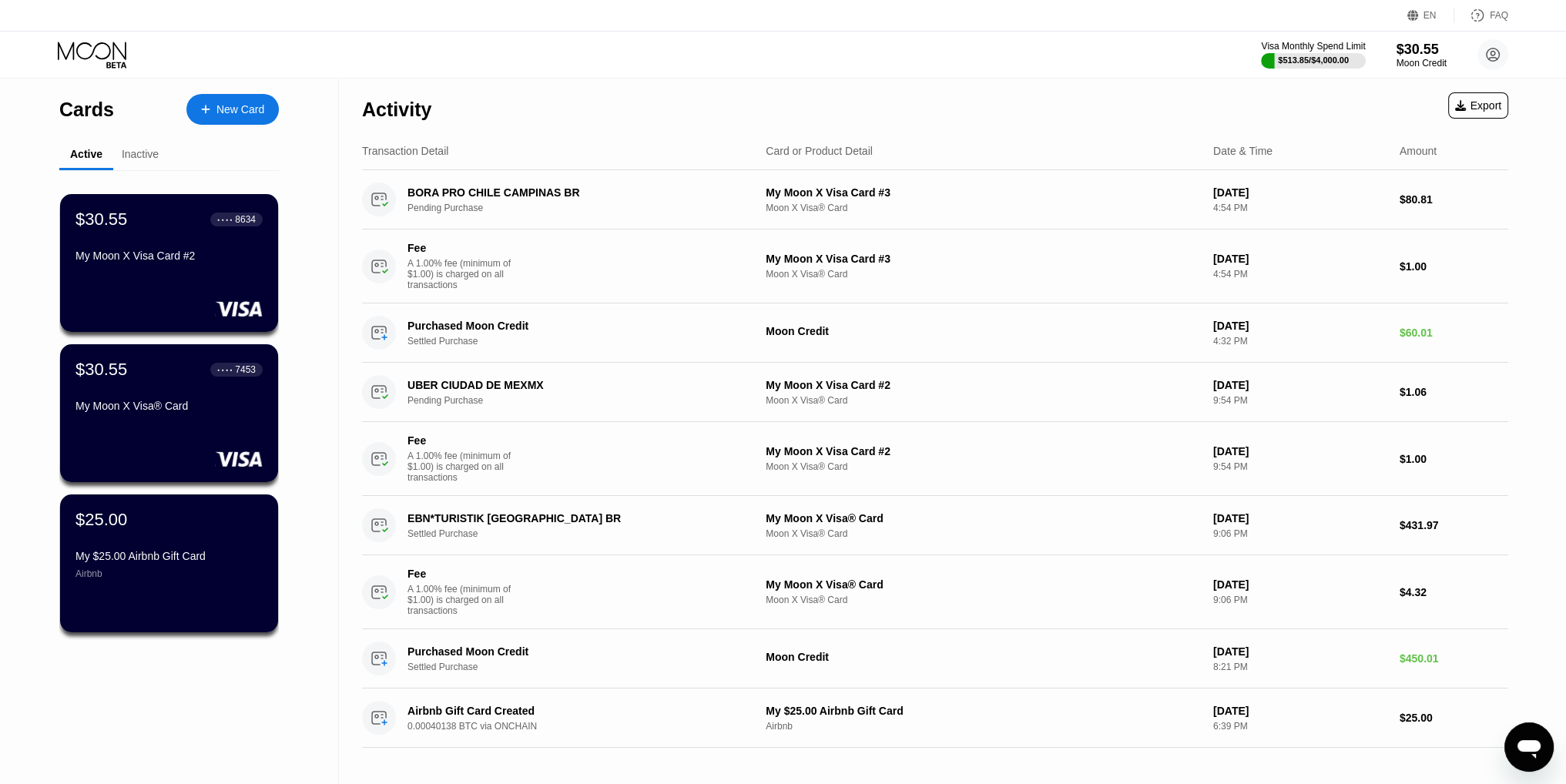
click at [142, 151] on div "Inactive" at bounding box center [140, 153] width 37 height 12
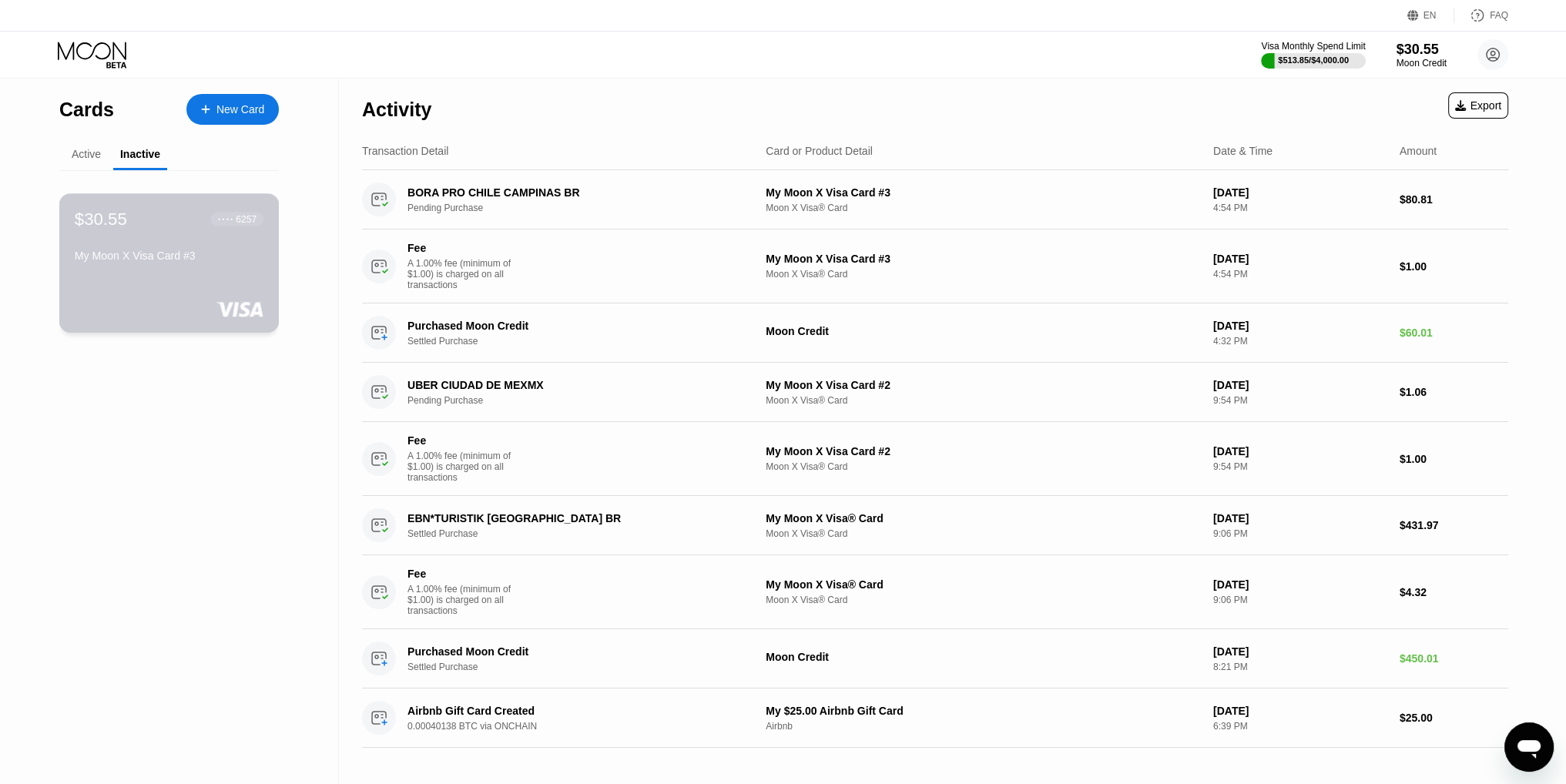
click at [128, 247] on div "$30.55 ● ● ● ● 6257 My Moon X Visa Card #3" at bounding box center [169, 239] width 189 height 60
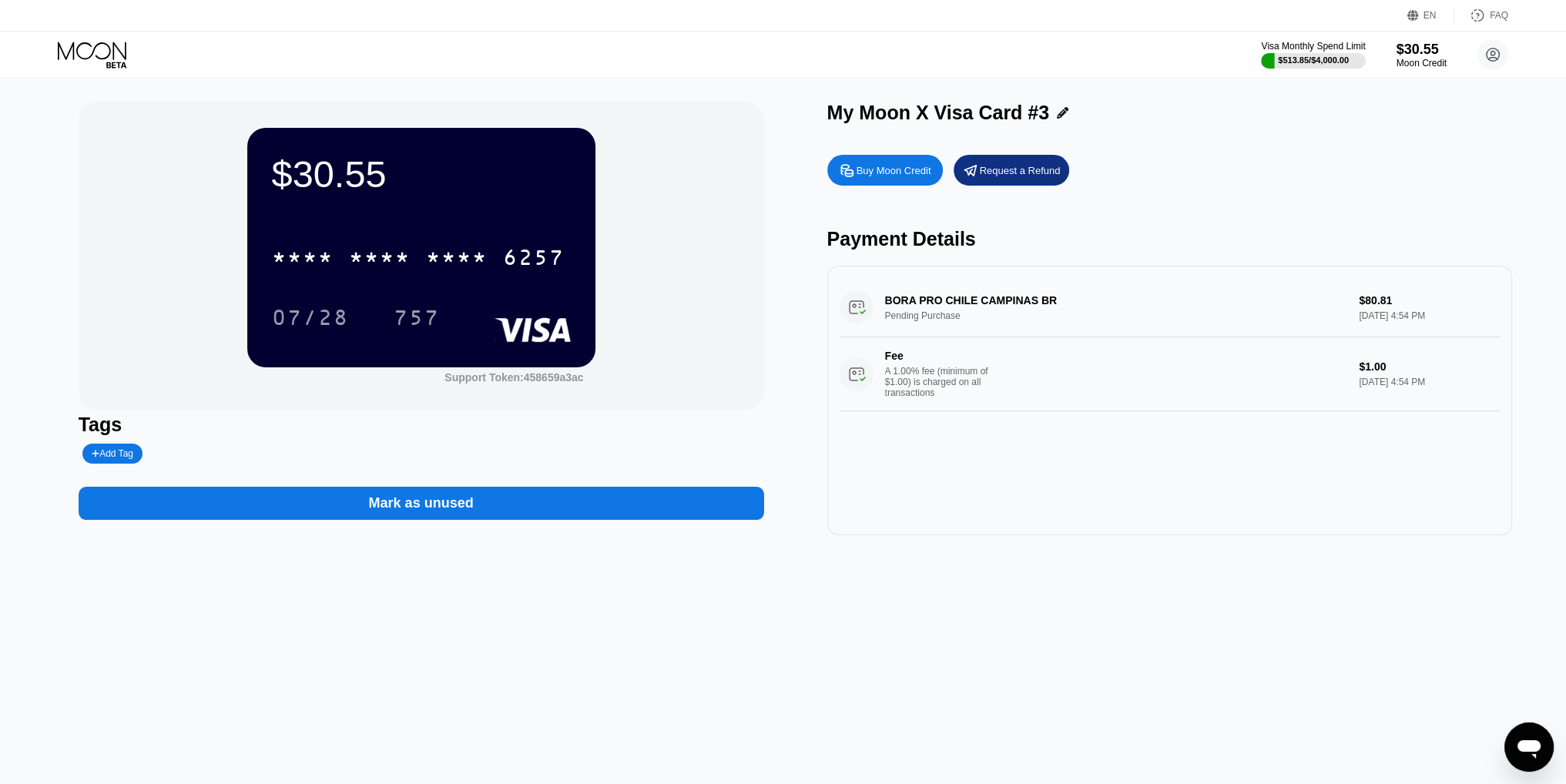
click at [1057, 119] on icon at bounding box center [1063, 113] width 11 height 11
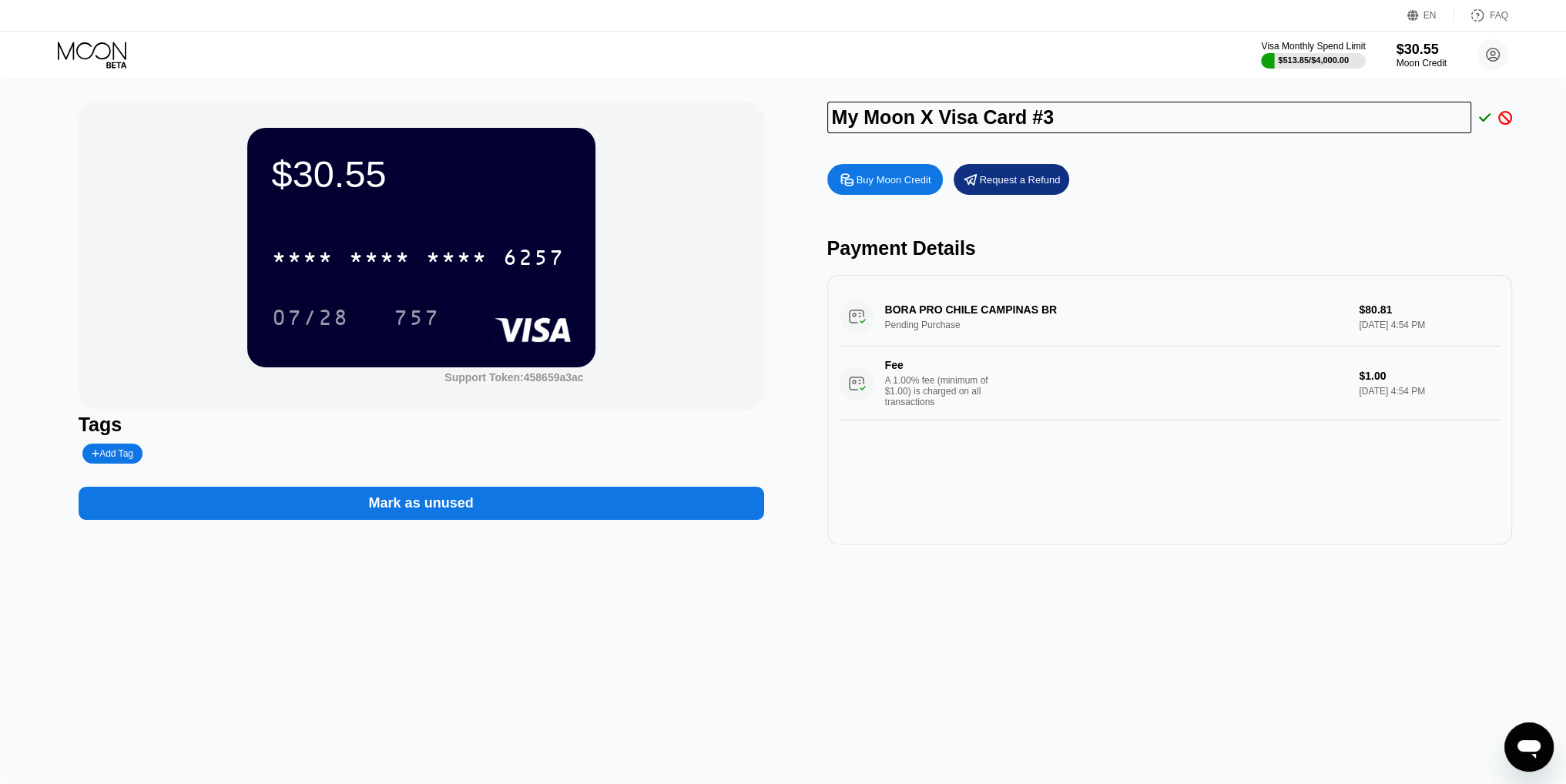
click at [1294, 123] on input "My Moon X Visa Card #3" at bounding box center [1150, 118] width 644 height 32
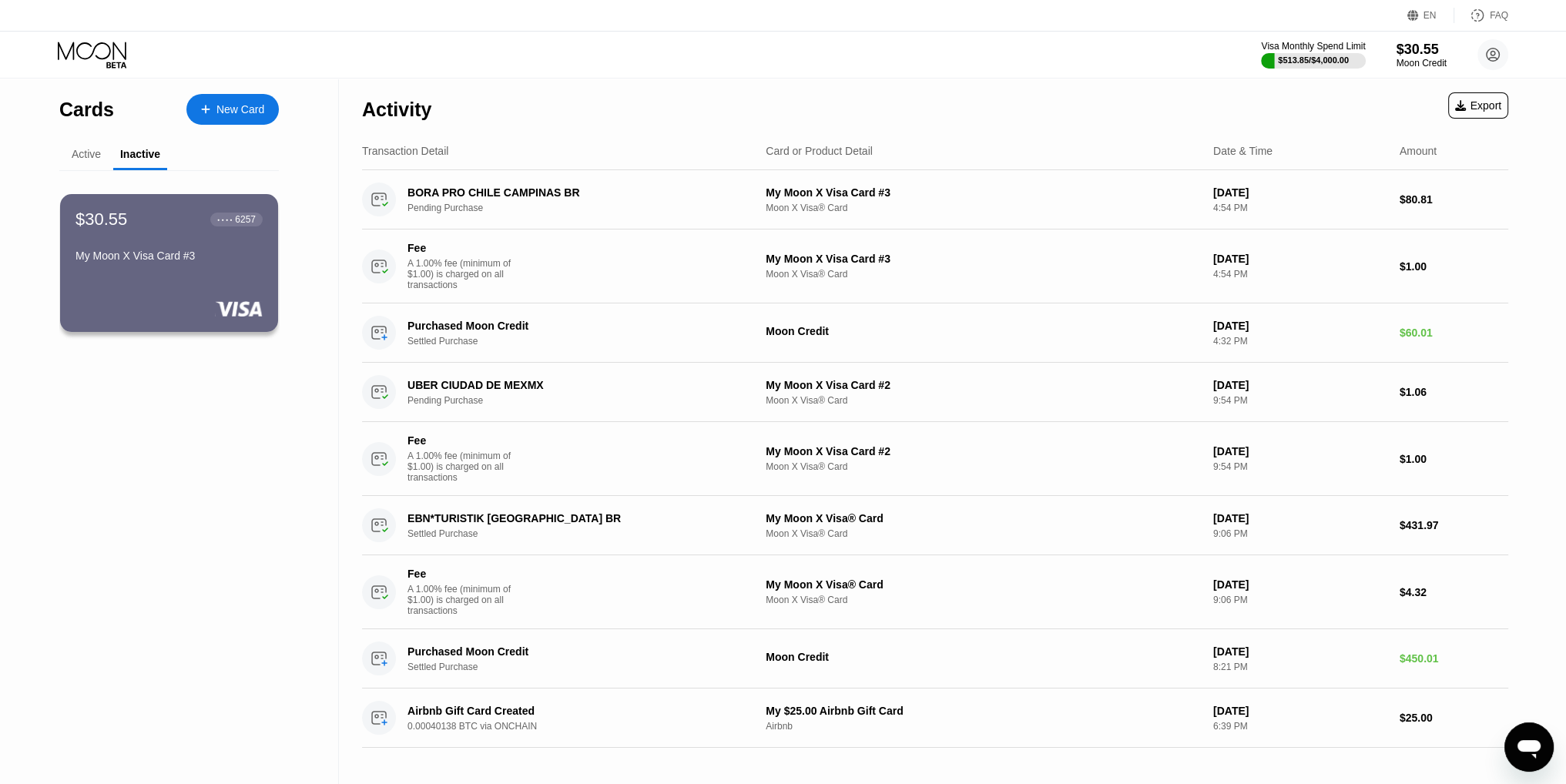
click at [92, 160] on div "Active" at bounding box center [86, 153] width 29 height 12
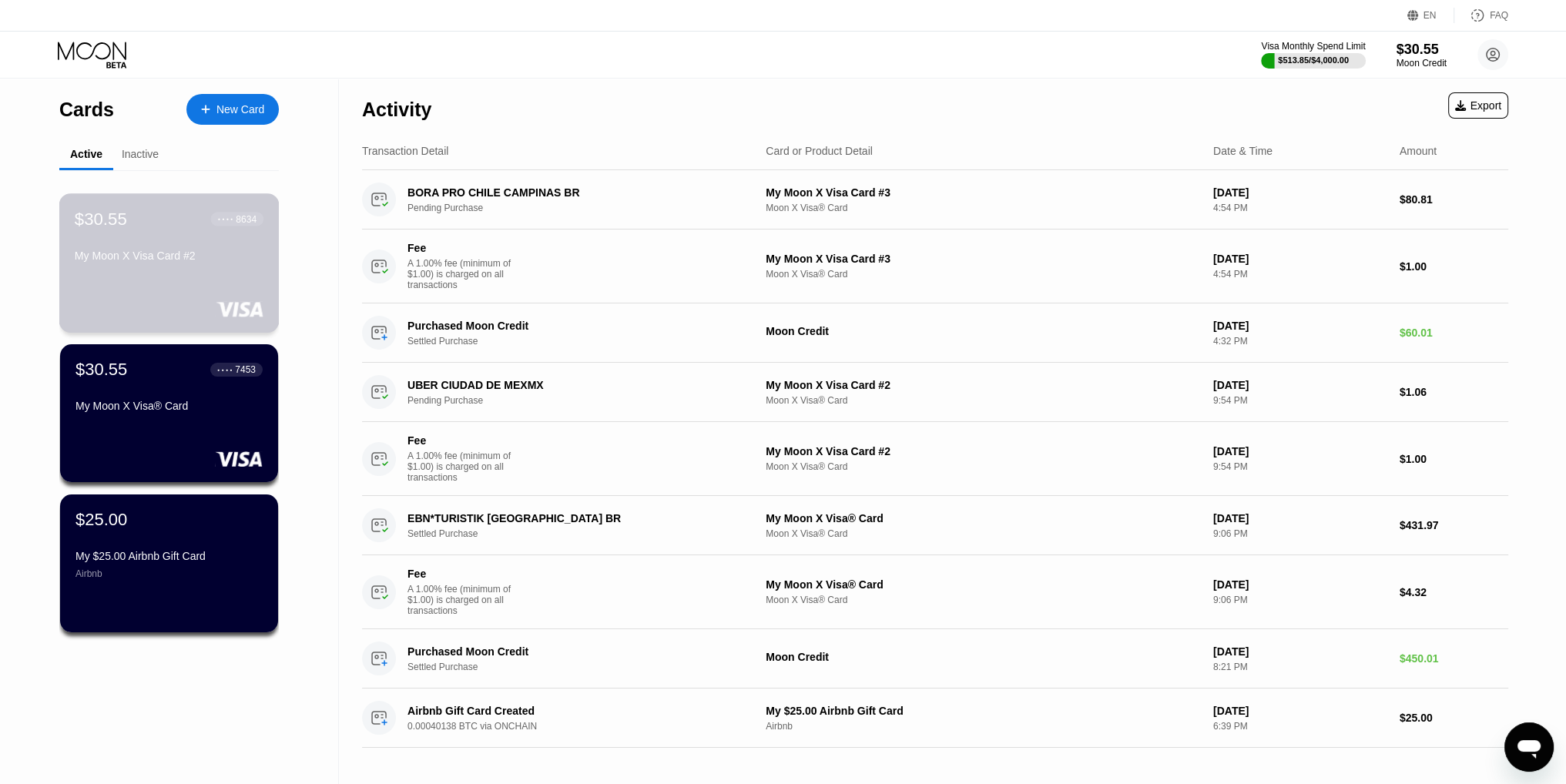
click at [222, 275] on div "$30.55 ● ● ● ● 8634 My Moon X Visa Card #2" at bounding box center [170, 262] width 220 height 139
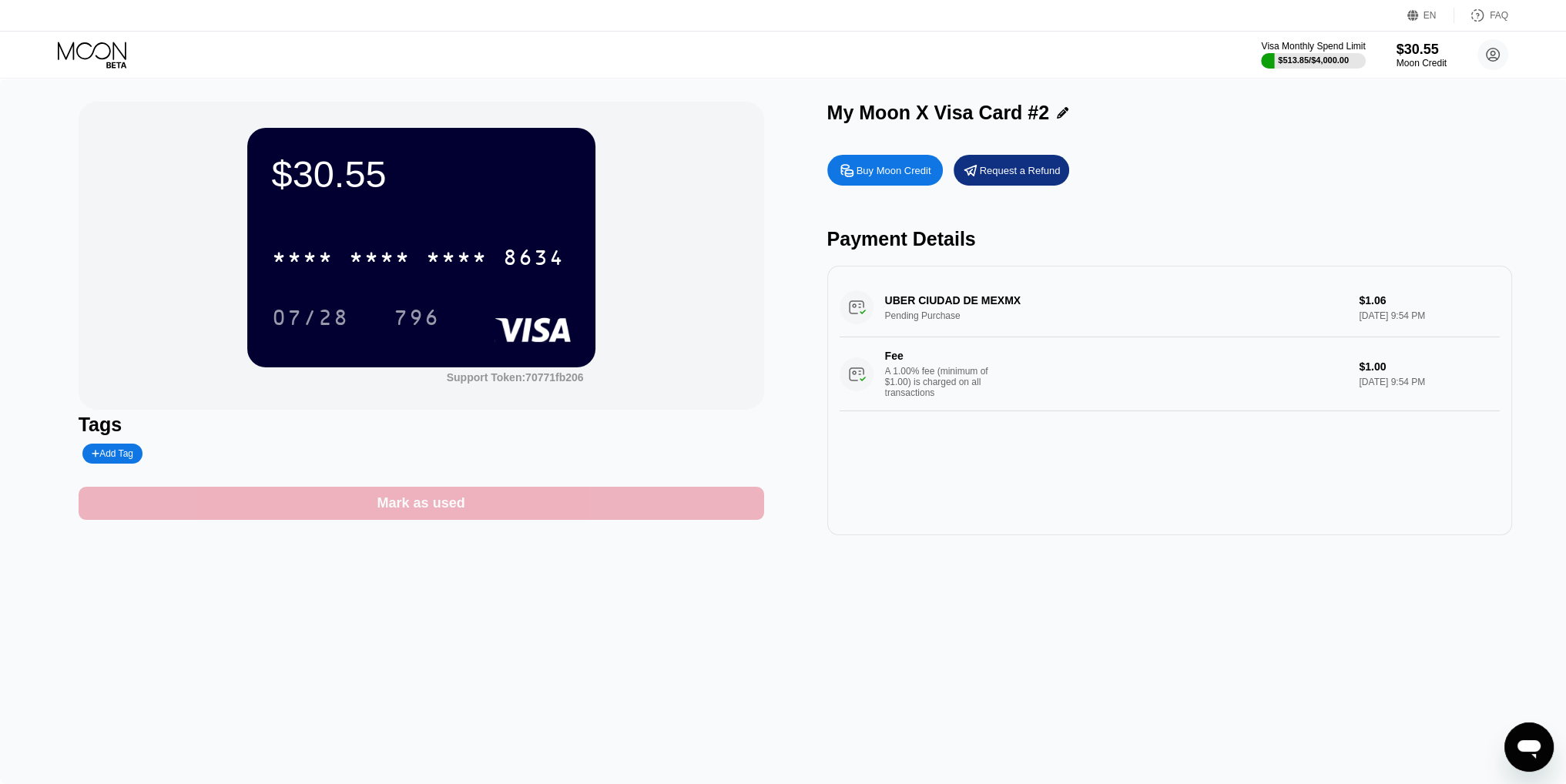
click at [641, 520] on div "Mark as used" at bounding box center [421, 502] width 685 height 33
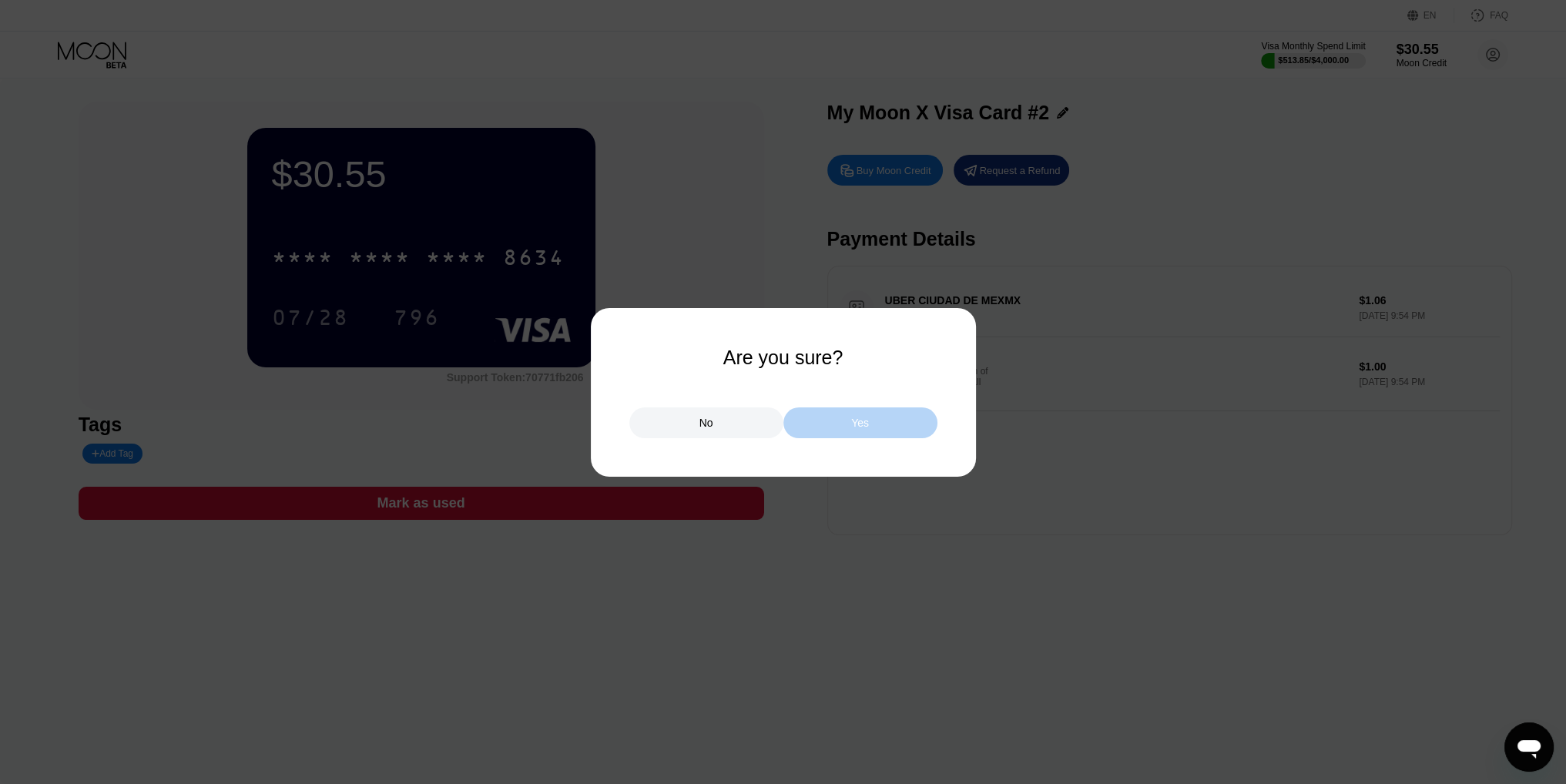
click at [823, 420] on div "Yes" at bounding box center [860, 422] width 154 height 31
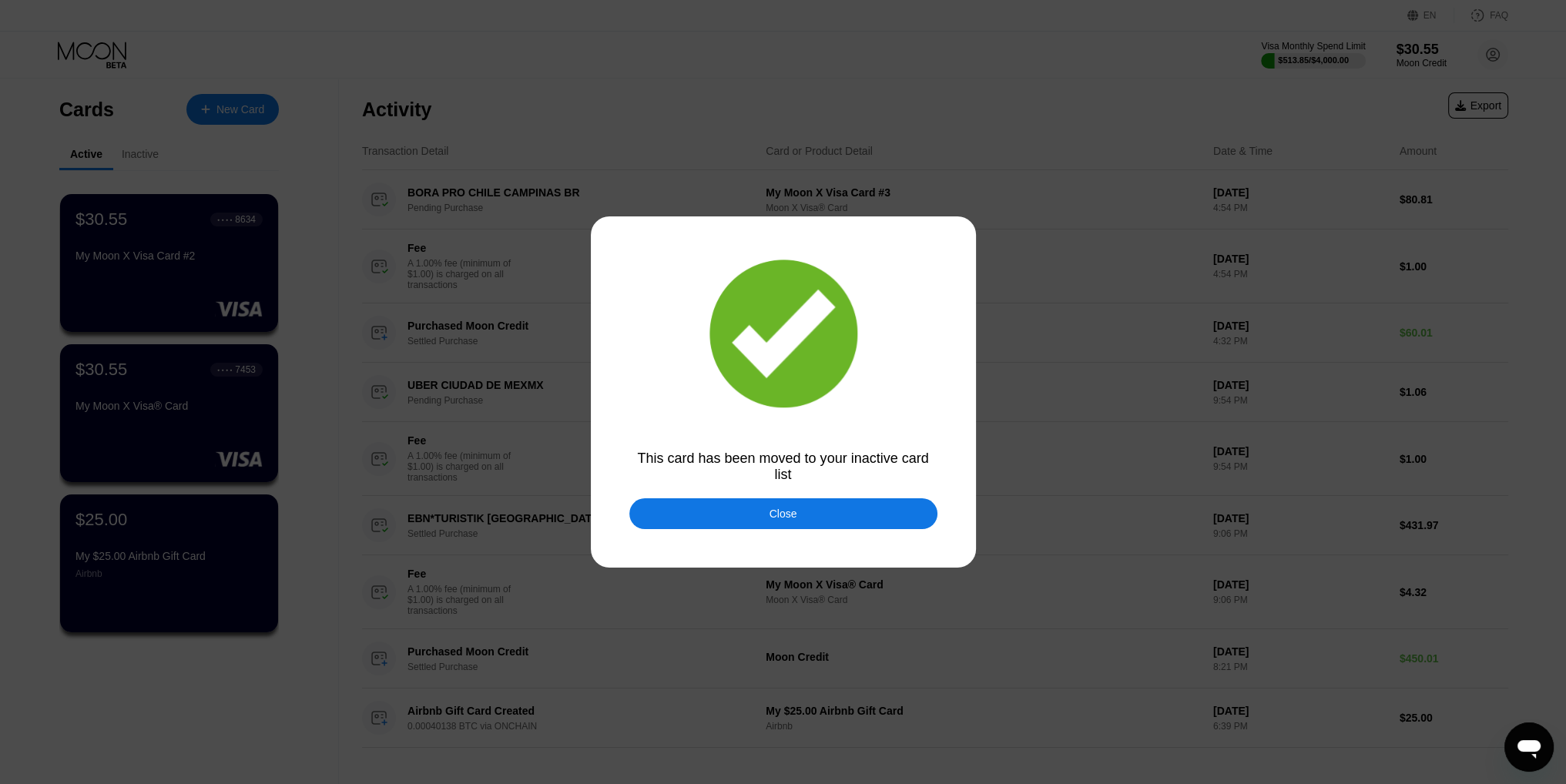
click at [715, 501] on div "Close" at bounding box center [783, 513] width 308 height 31
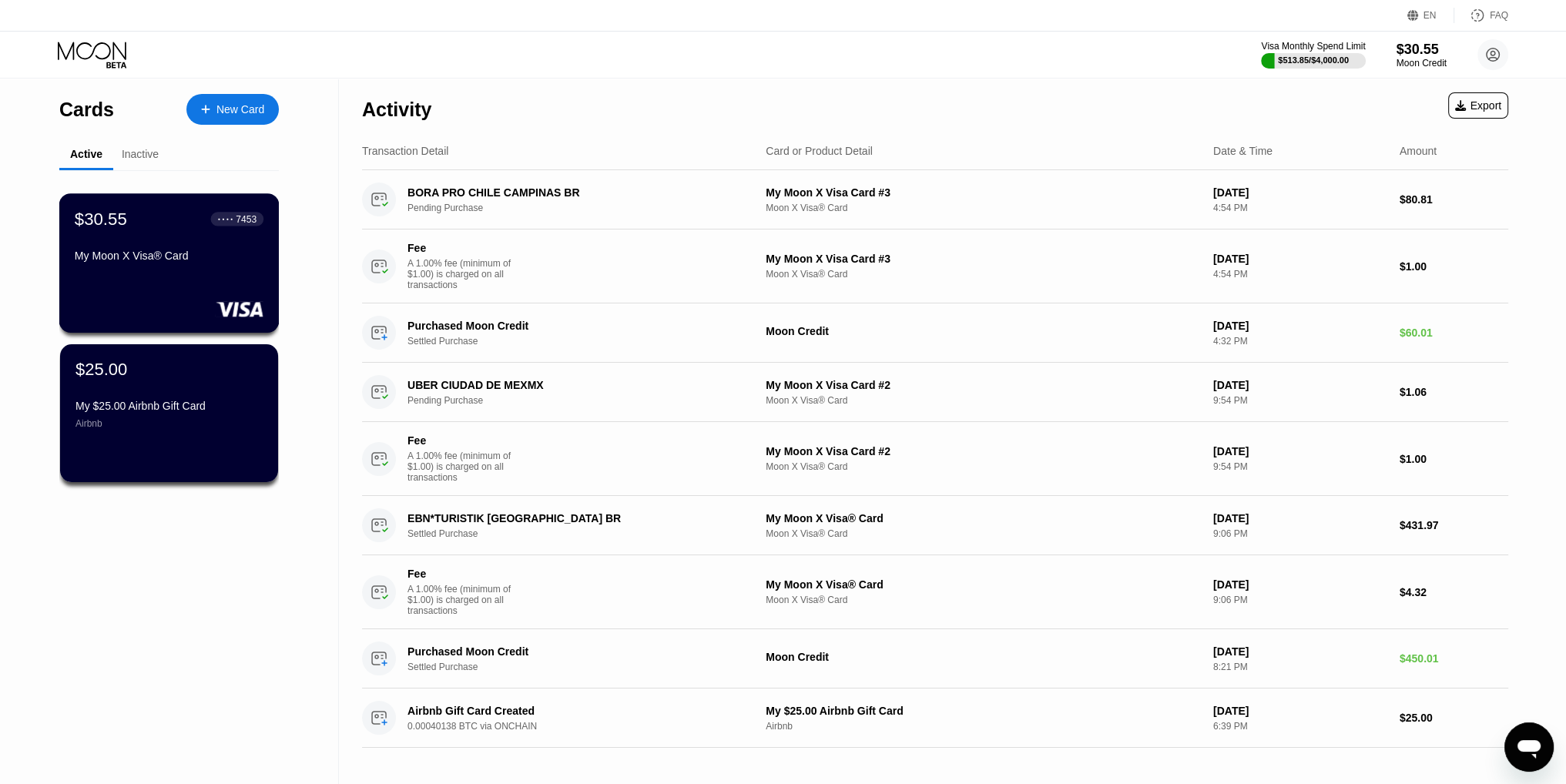
click at [182, 324] on div "$30.55 ● ● ● ● 7453 My Moon X Visa® Card" at bounding box center [170, 262] width 220 height 139
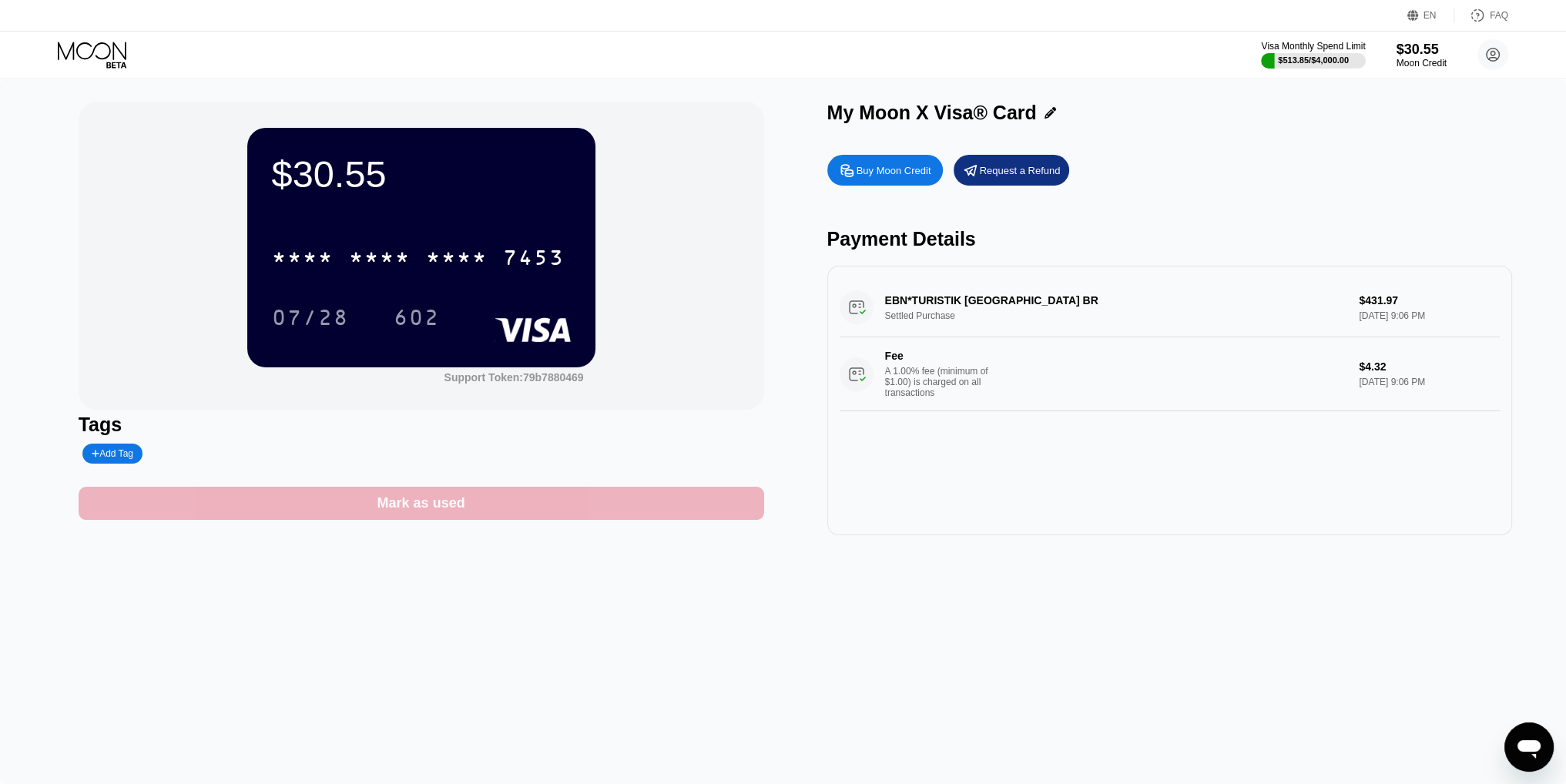
click at [715, 499] on div "Mark as used" at bounding box center [421, 502] width 685 height 33
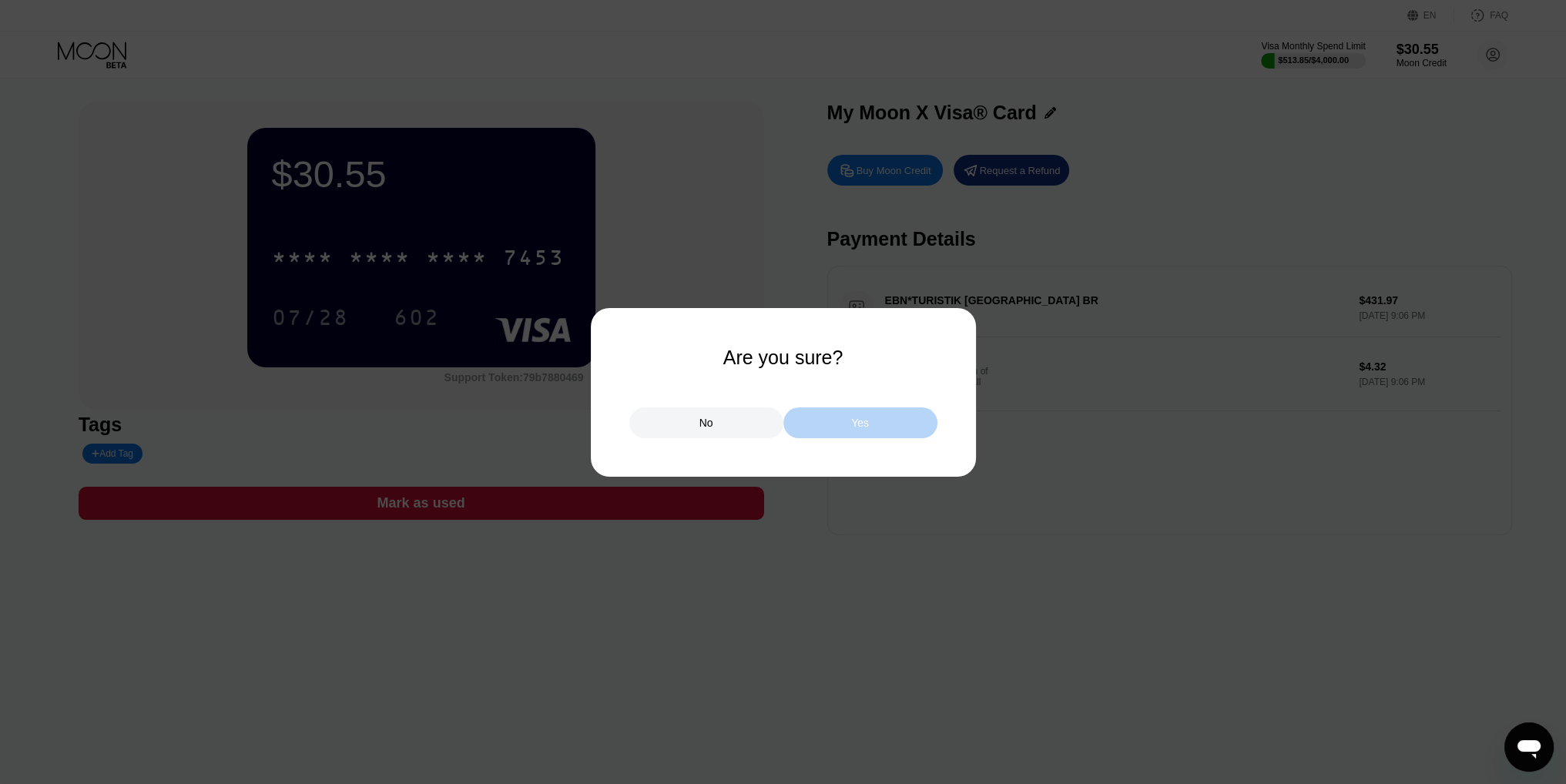
click at [853, 425] on div "Yes" at bounding box center [860, 423] width 18 height 14
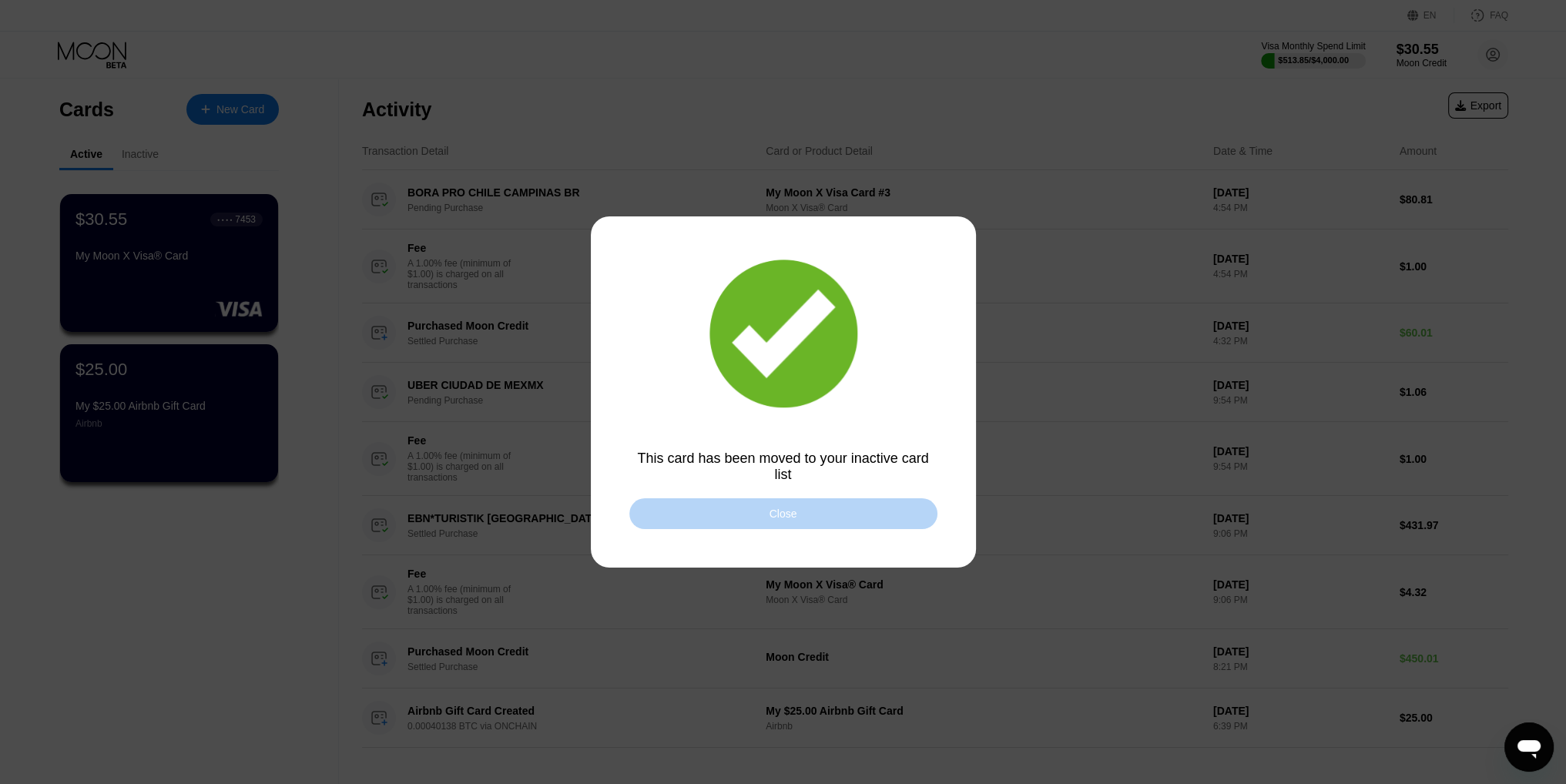
click at [775, 520] on div "Close" at bounding box center [783, 513] width 28 height 12
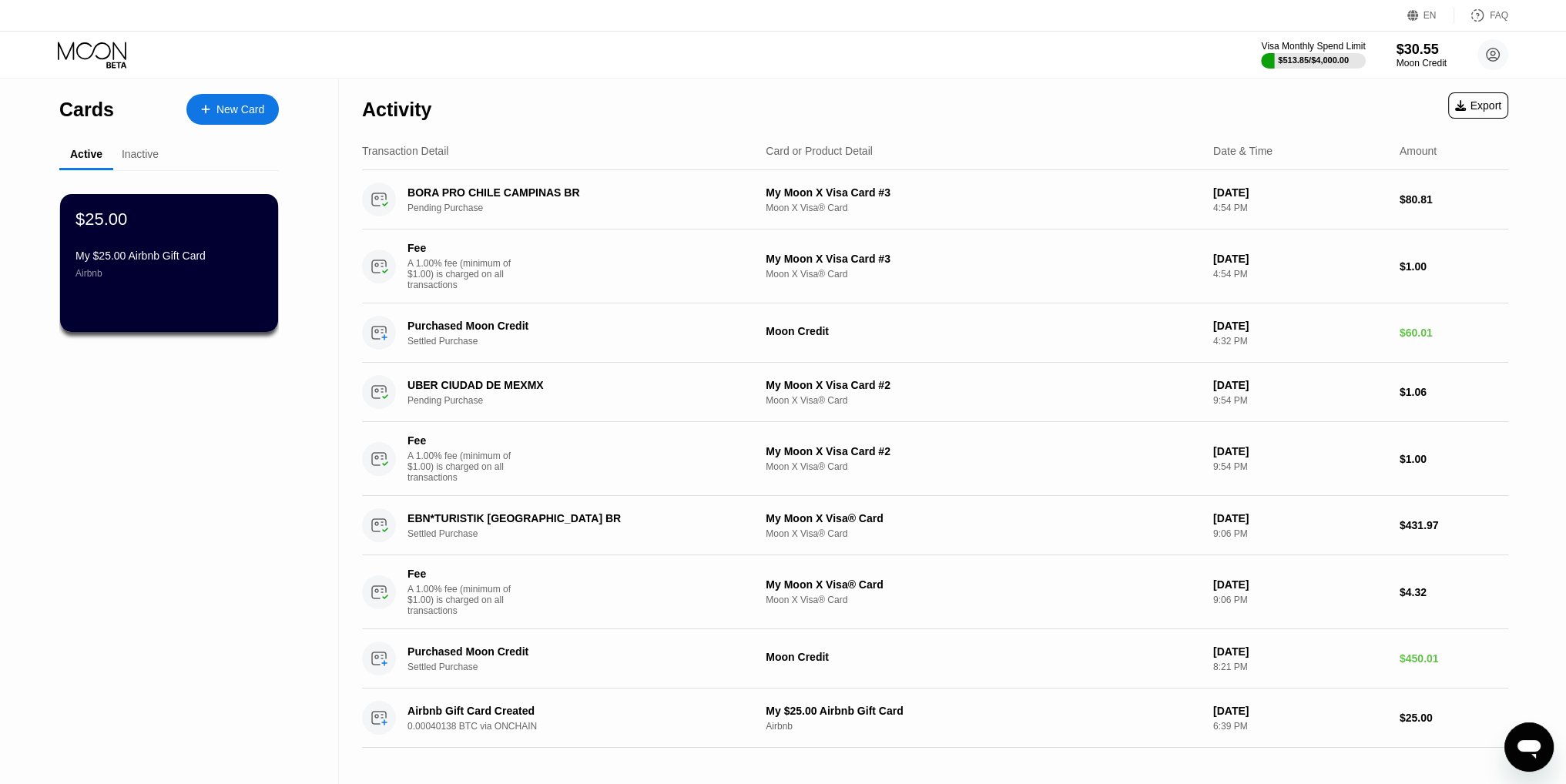
click at [124, 148] on div "Inactive" at bounding box center [140, 153] width 37 height 12
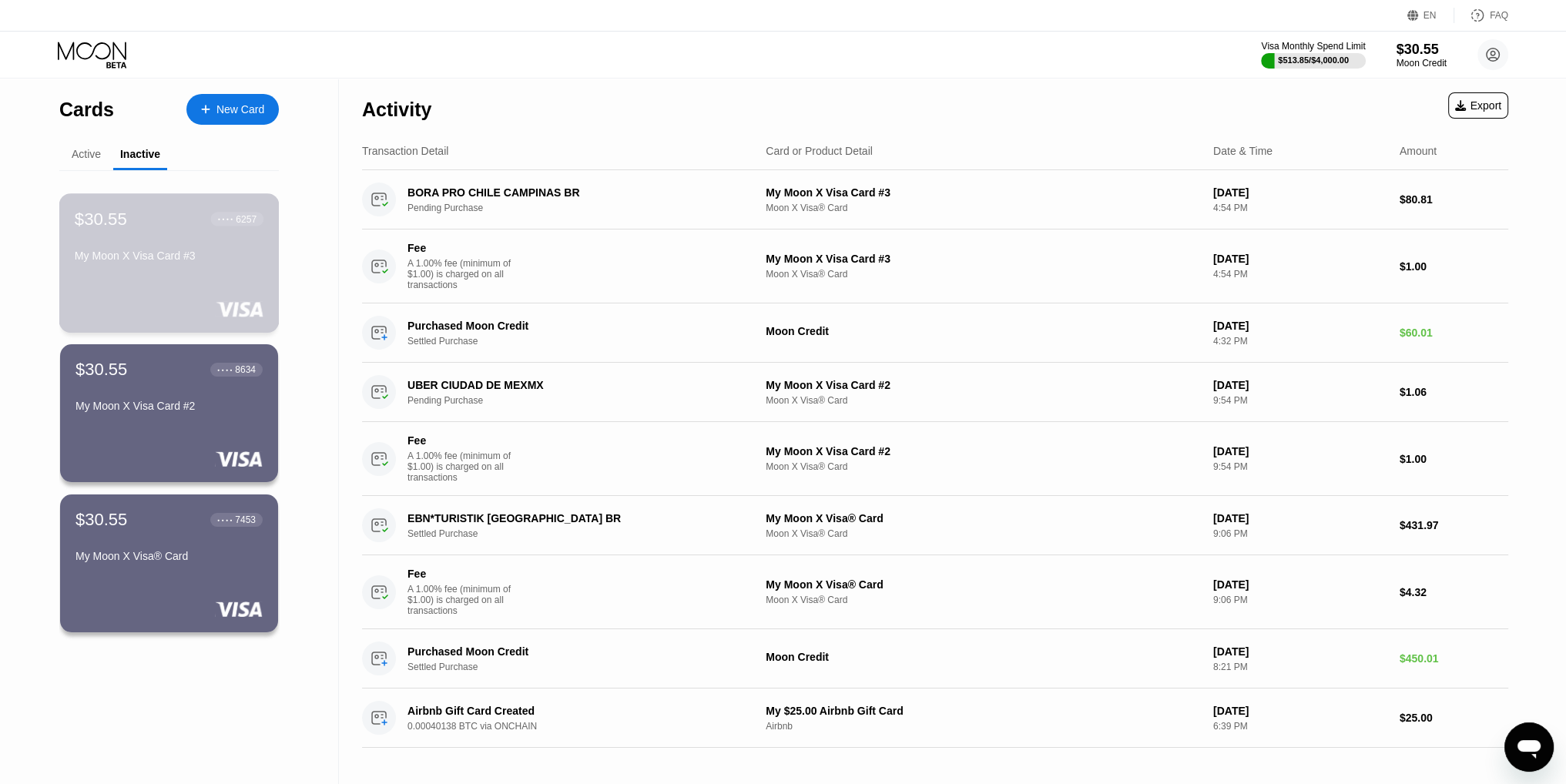
click at [192, 247] on div "$30.55 ● ● ● ● 6257 My Moon X Visa Card #3" at bounding box center [169, 239] width 189 height 60
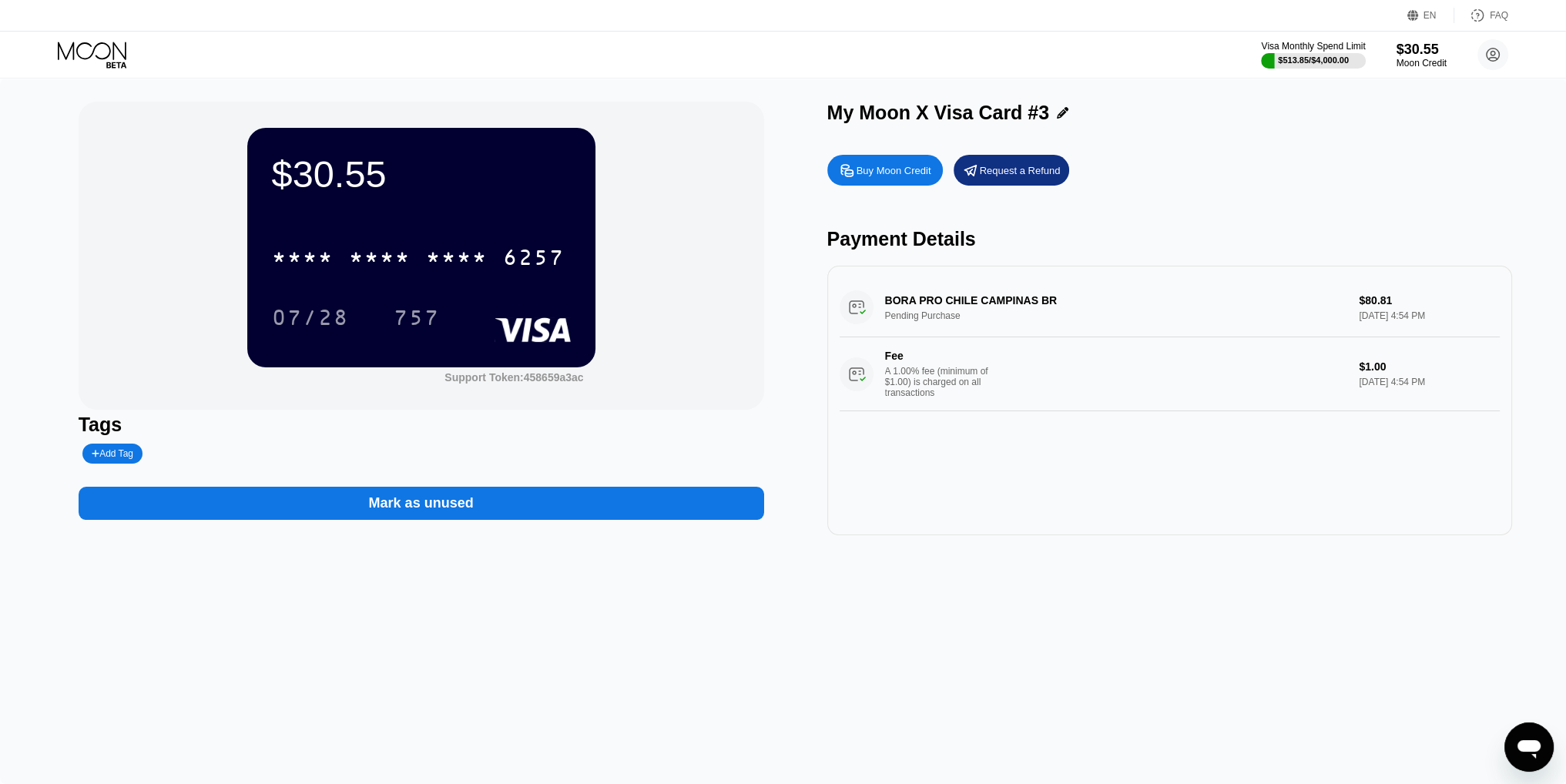
click at [504, 293] on div "* * * * * * * * * * * * 6257 07/28 757" at bounding box center [421, 272] width 299 height 91
click at [80, 47] on icon at bounding box center [93, 55] width 72 height 27
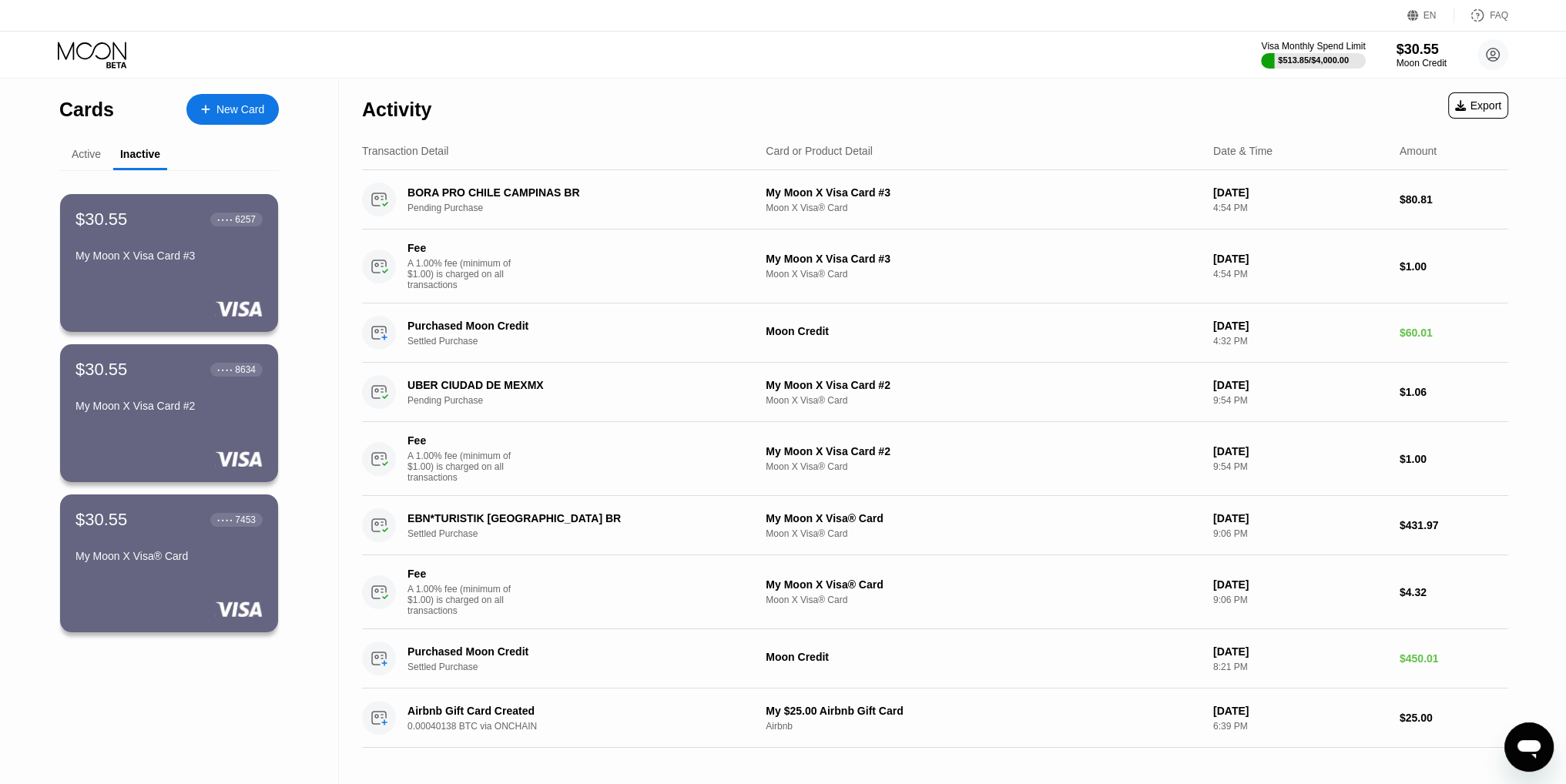
click at [90, 156] on div "Active" at bounding box center [86, 153] width 29 height 12
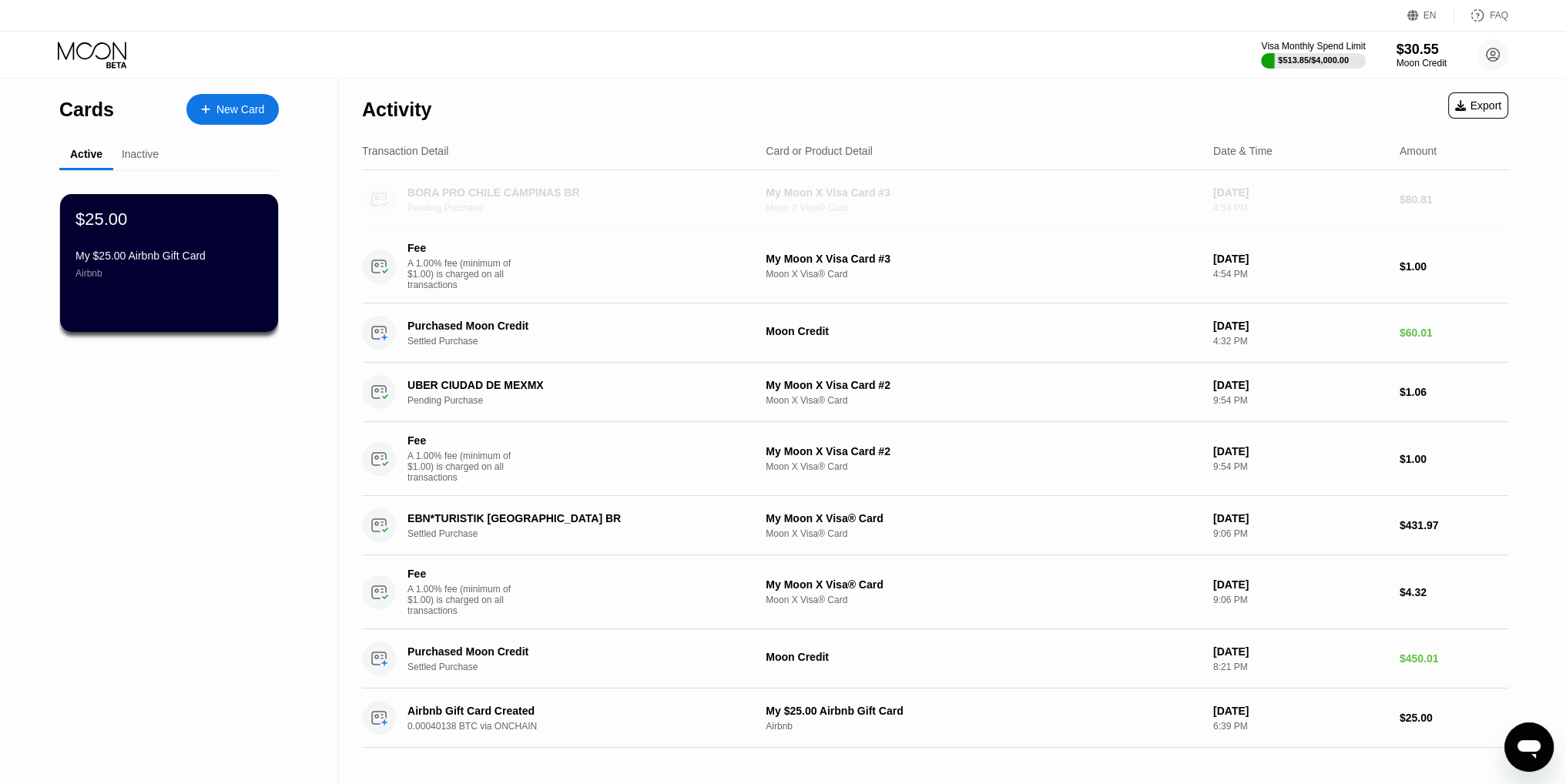
click at [564, 217] on div "BORA PRO CHILE CAMPINAS BR Pending Purchase" at bounding box center [557, 200] width 391 height 34
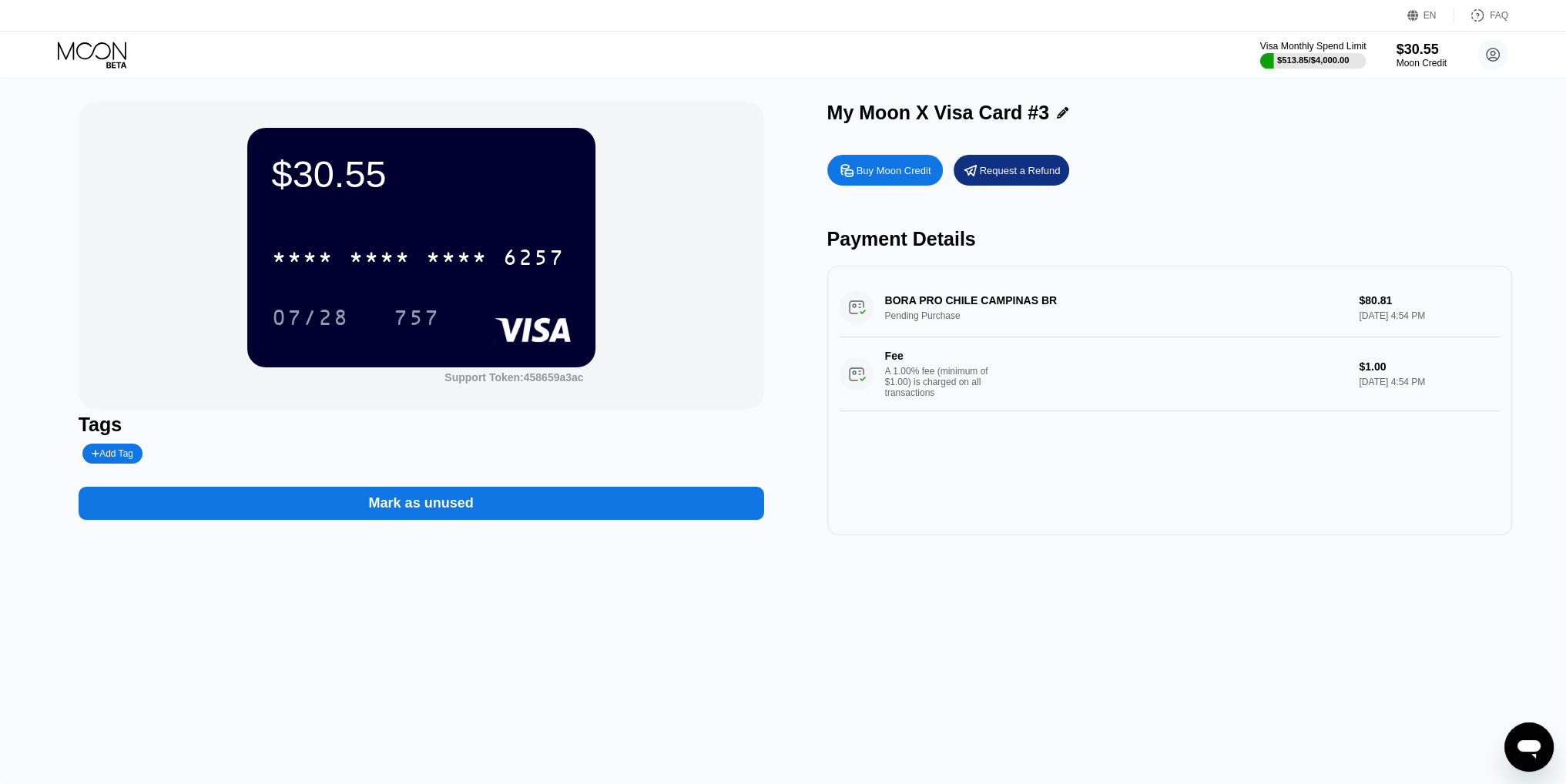
click at [1326, 56] on div "$513.85 / $4,000.00" at bounding box center [1314, 60] width 73 height 9
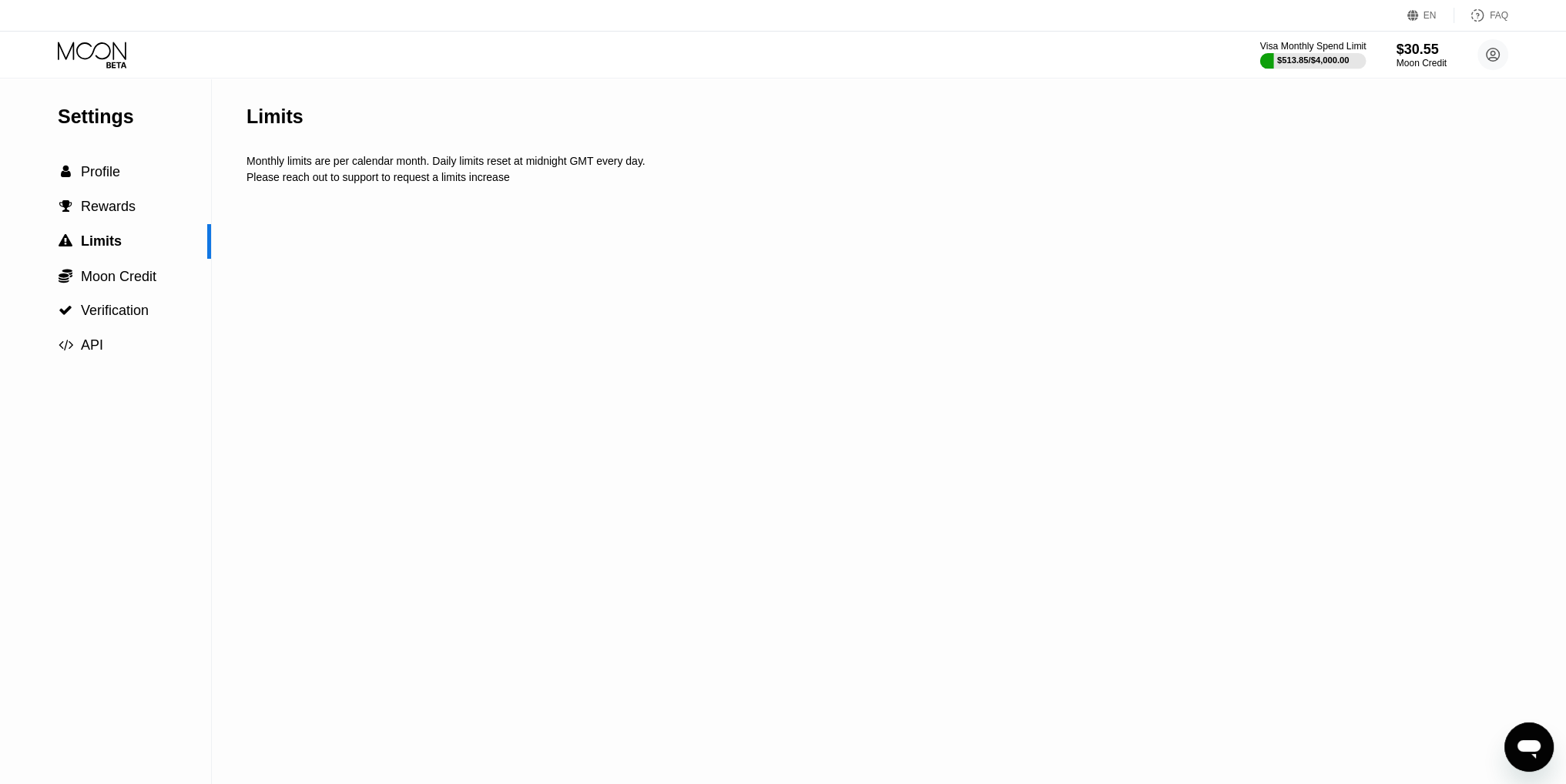
click at [1322, 51] on div "$513.85 / $4,000.00" at bounding box center [1314, 60] width 106 height 17
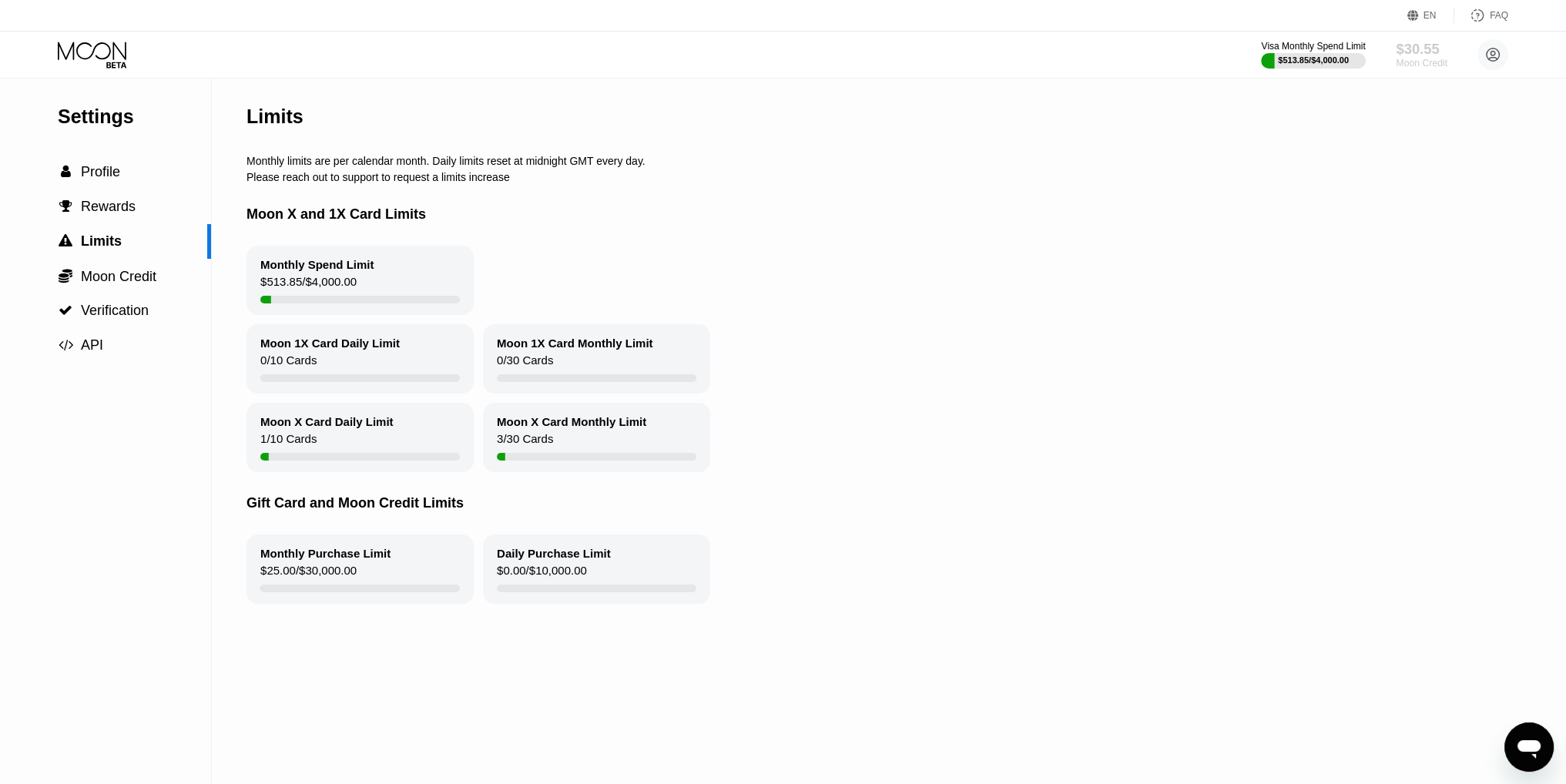
click at [1424, 50] on div "$30.55" at bounding box center [1421, 49] width 51 height 16
